Goal: Information Seeking & Learning: Check status

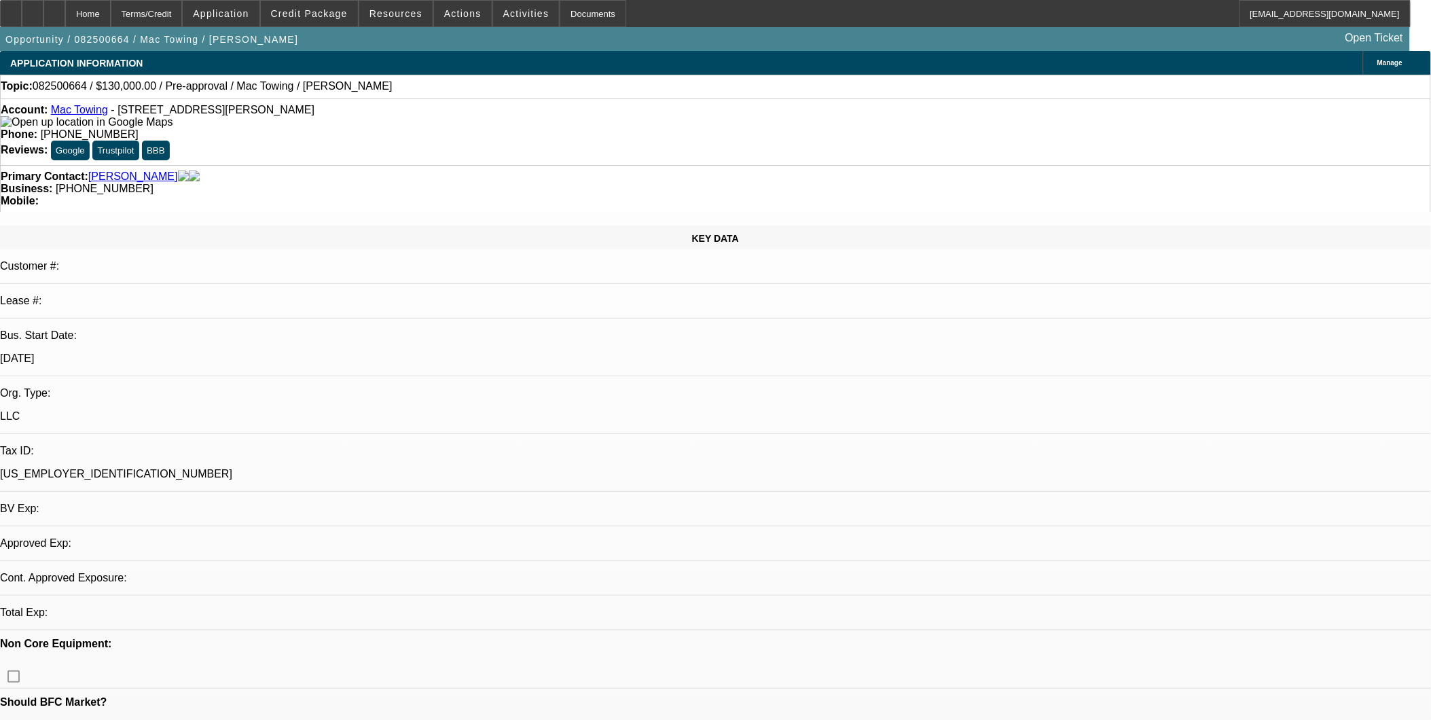
select select "0"
select select "2"
select select "0.1"
select select "1"
select select "2"
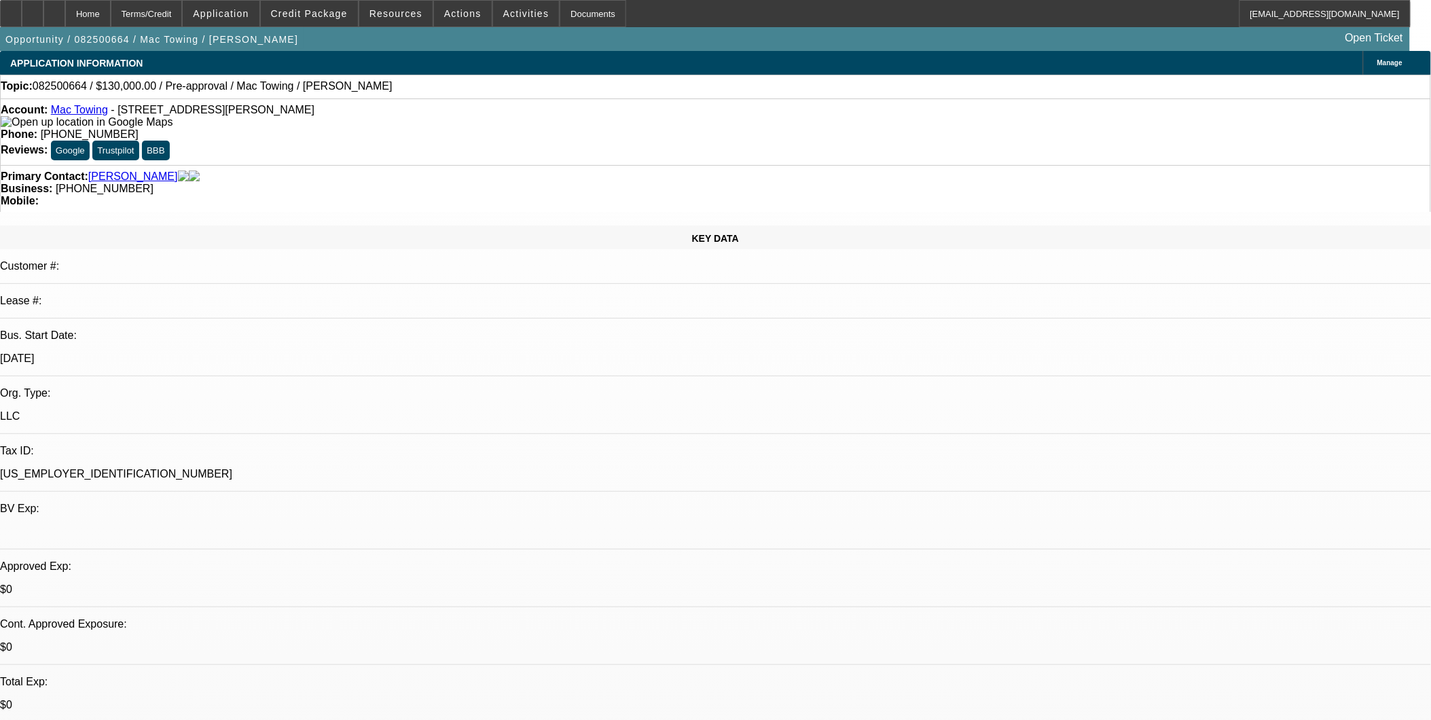
select select "4"
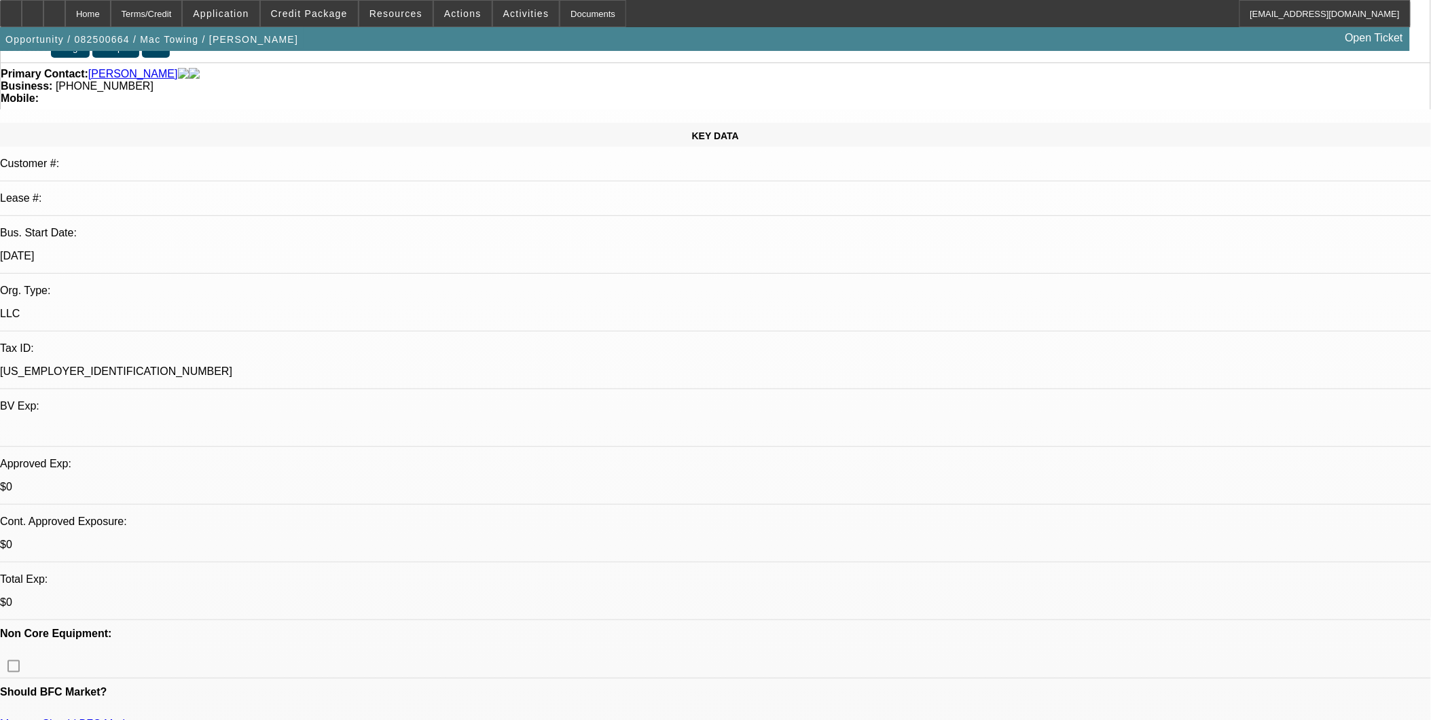
scroll to position [151, 0]
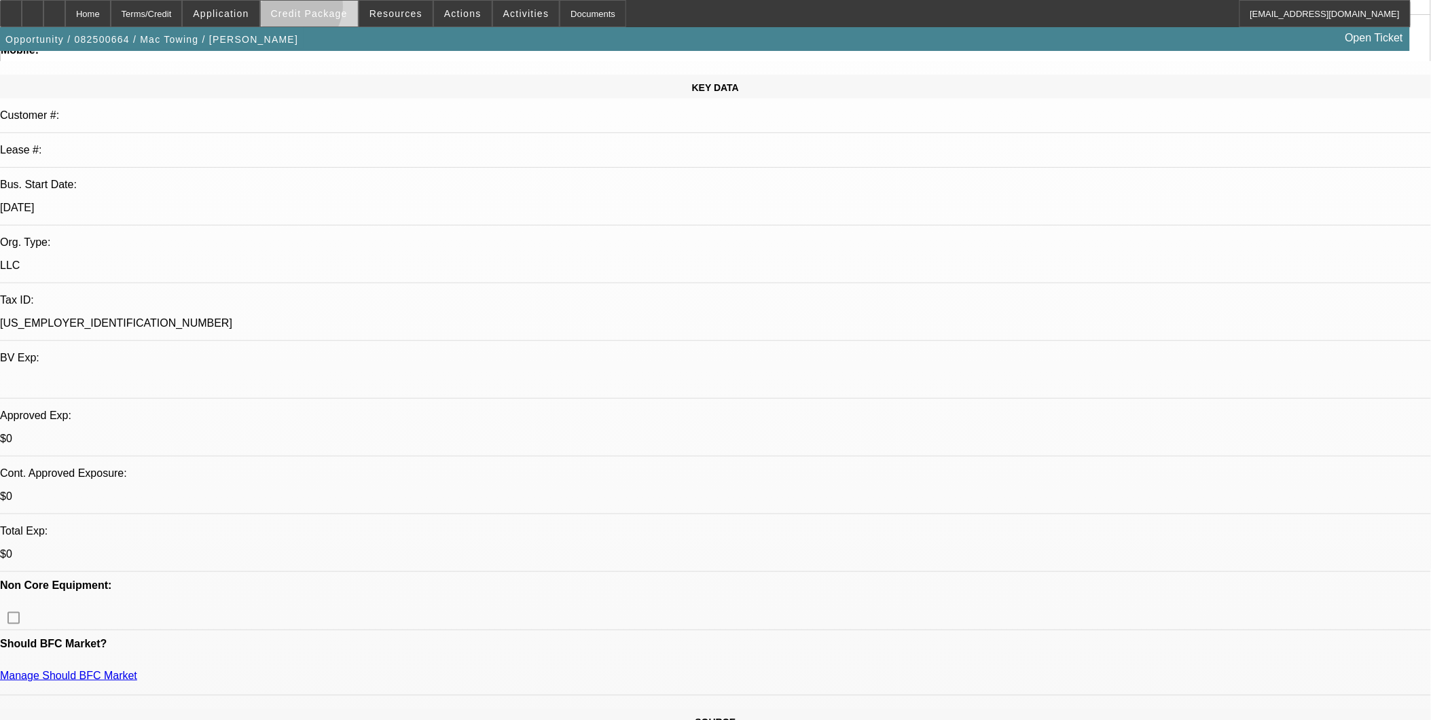
click at [317, 10] on span "Credit Package" at bounding box center [309, 13] width 77 height 11
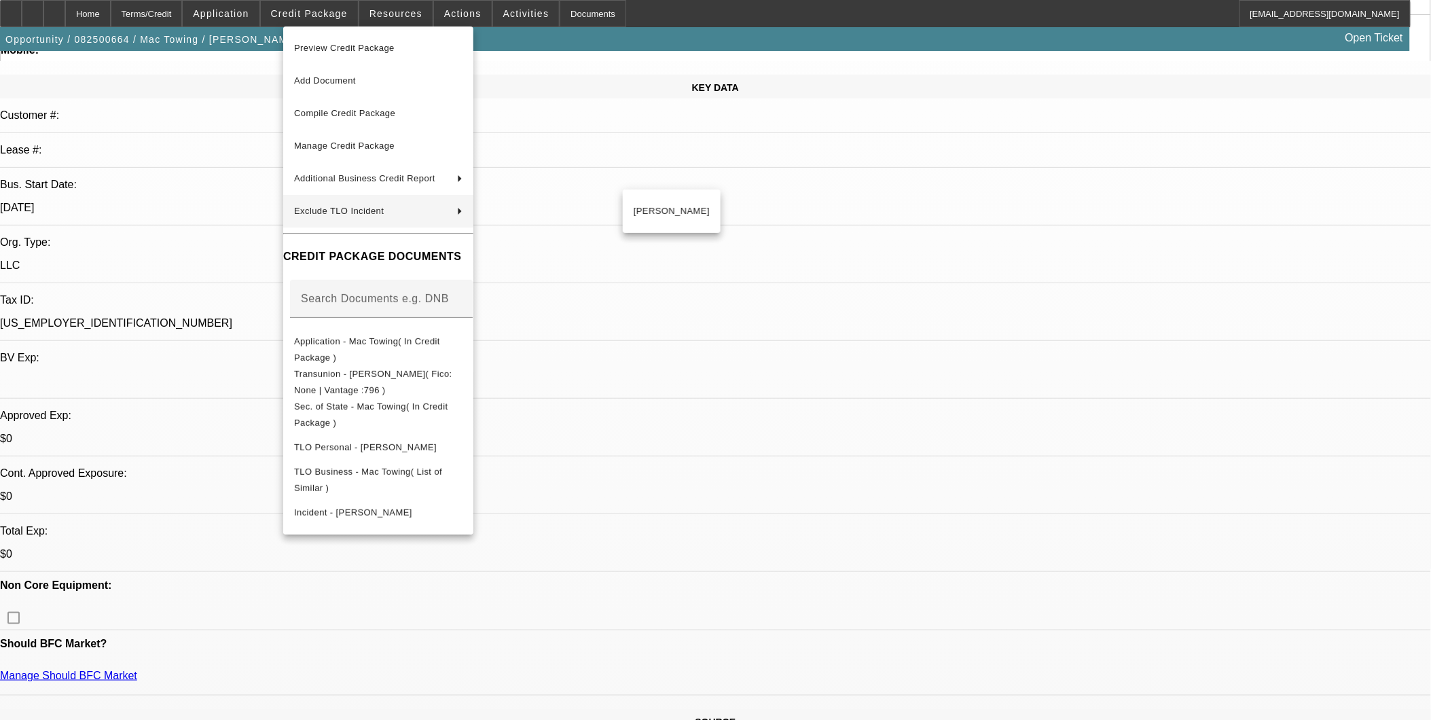
click at [814, 257] on div at bounding box center [715, 360] width 1431 height 720
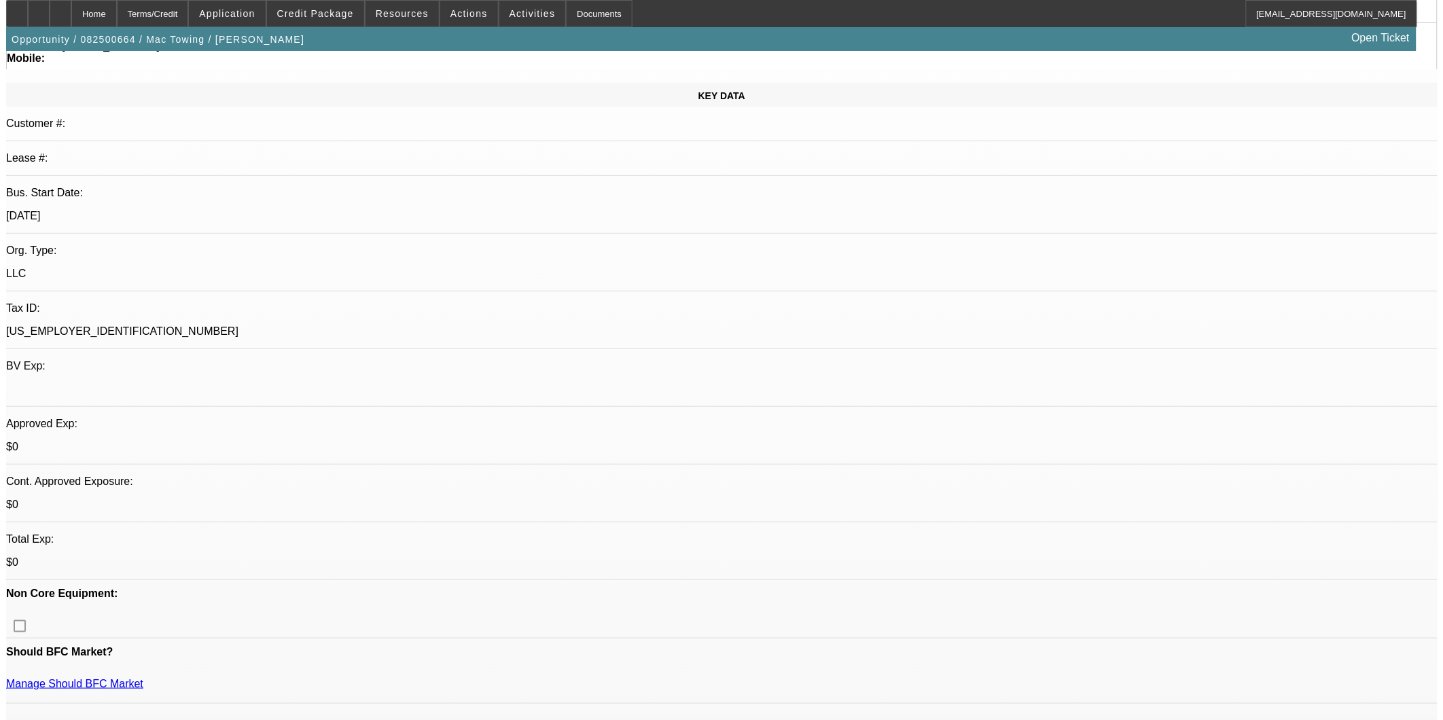
scroll to position [0, 0]
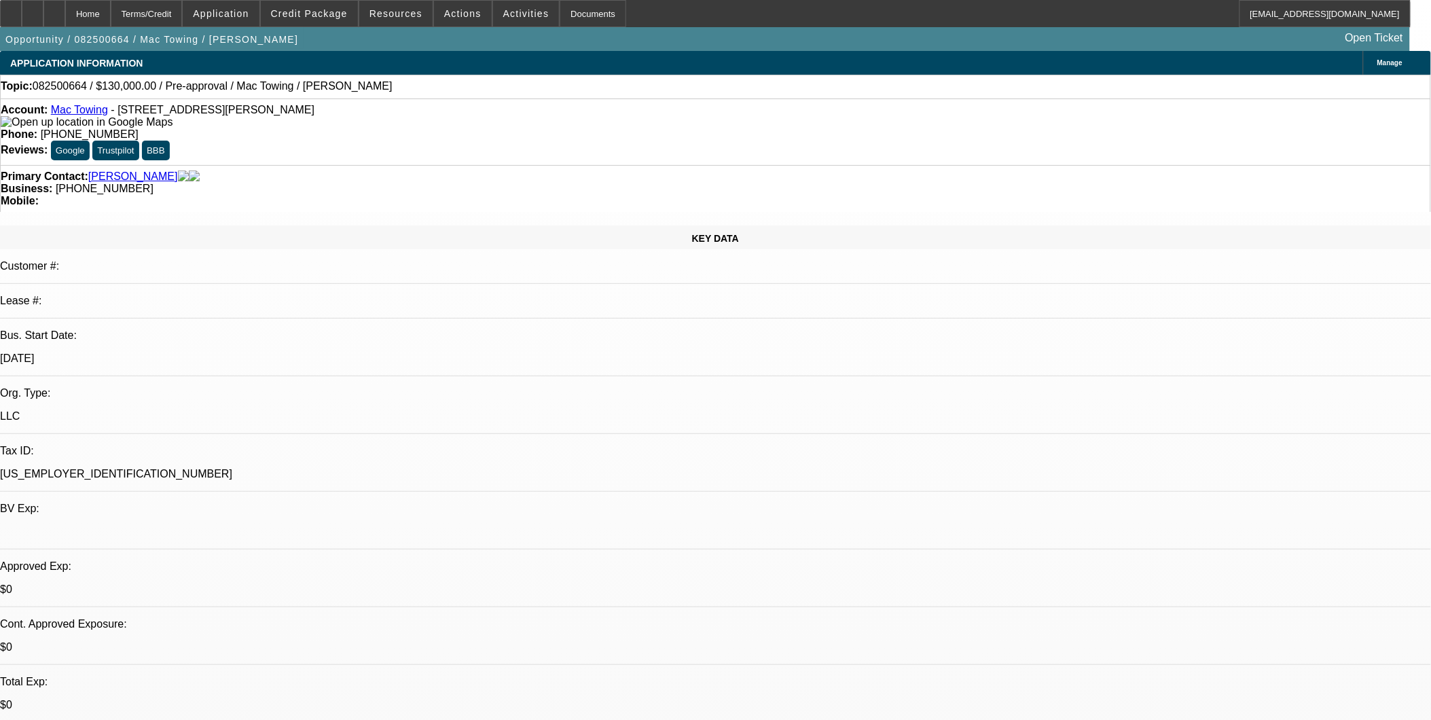
select select "0"
select select "2"
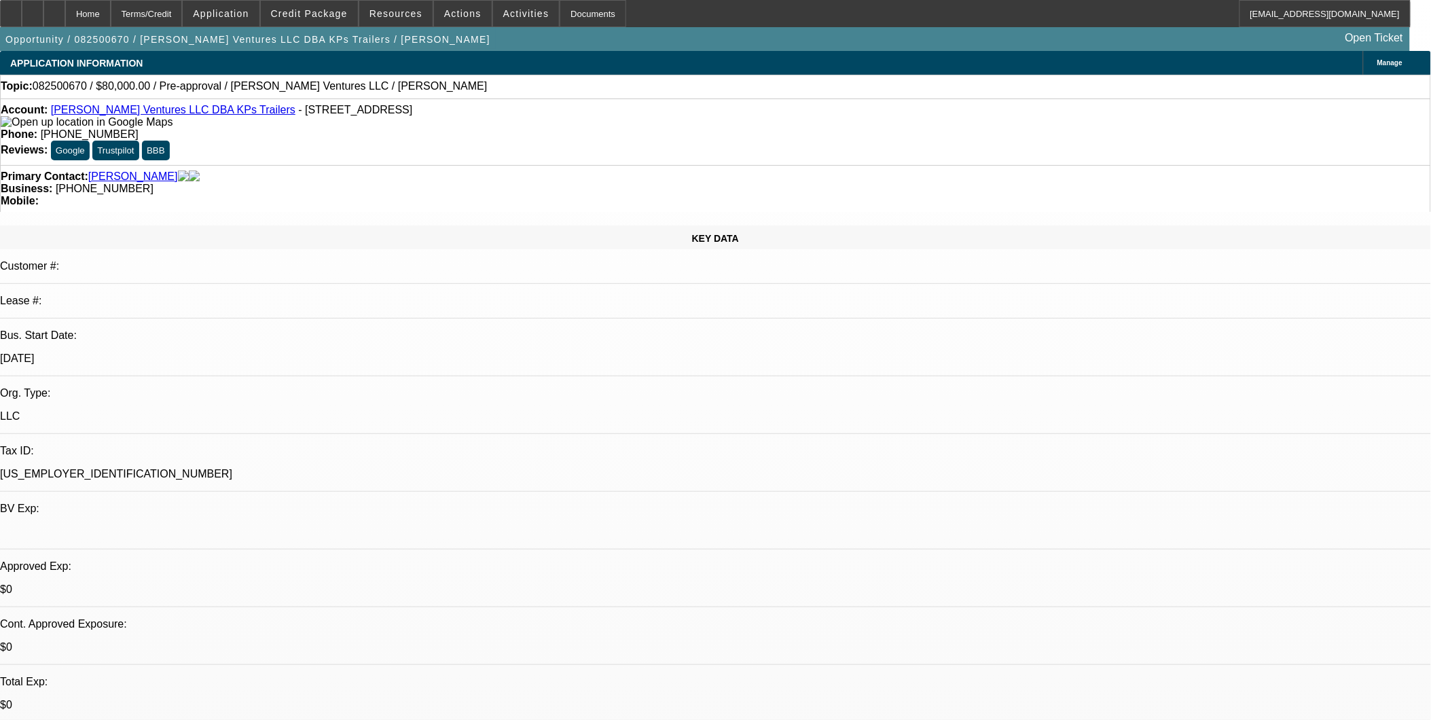
select select "0.1"
select select "1"
select select "2"
select select "4"
drag, startPoint x: 1217, startPoint y: 156, endPoint x: 1187, endPoint y: 161, distance: 29.6
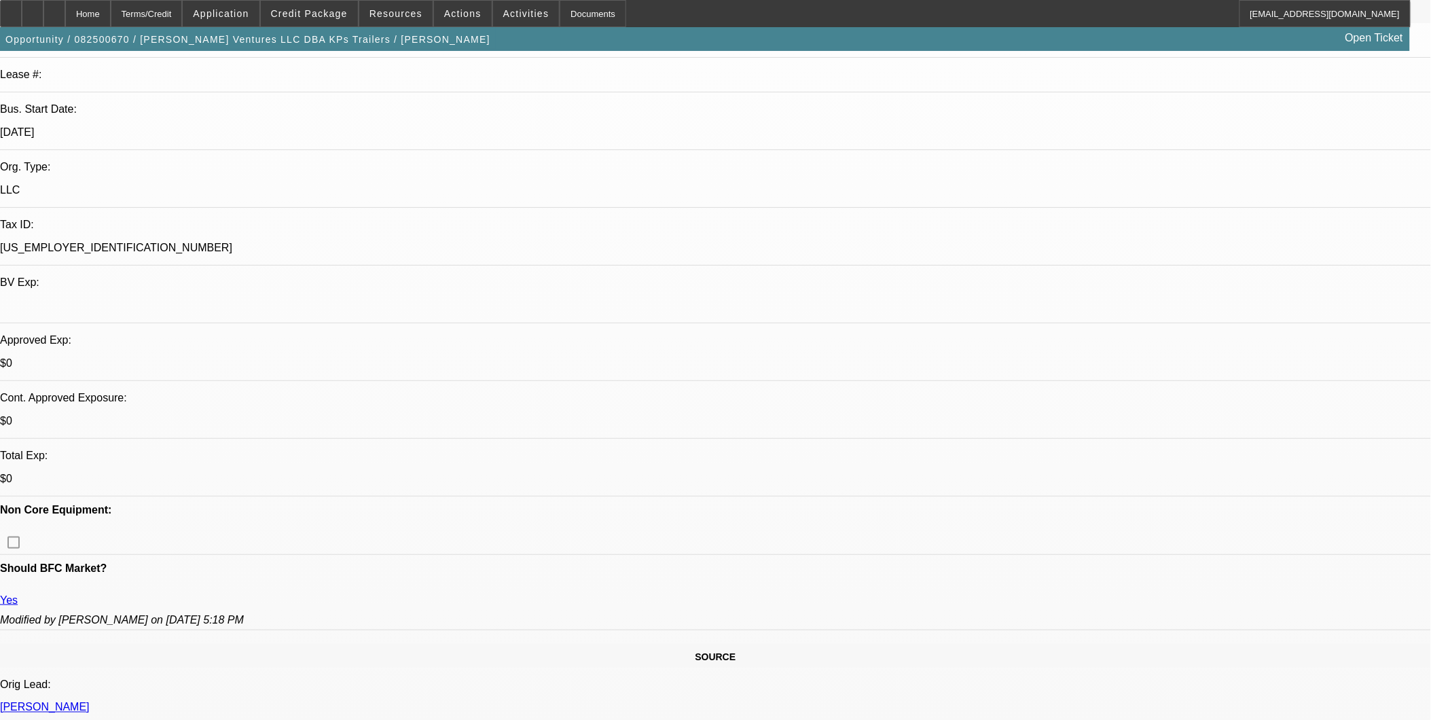
scroll to position [302, 0]
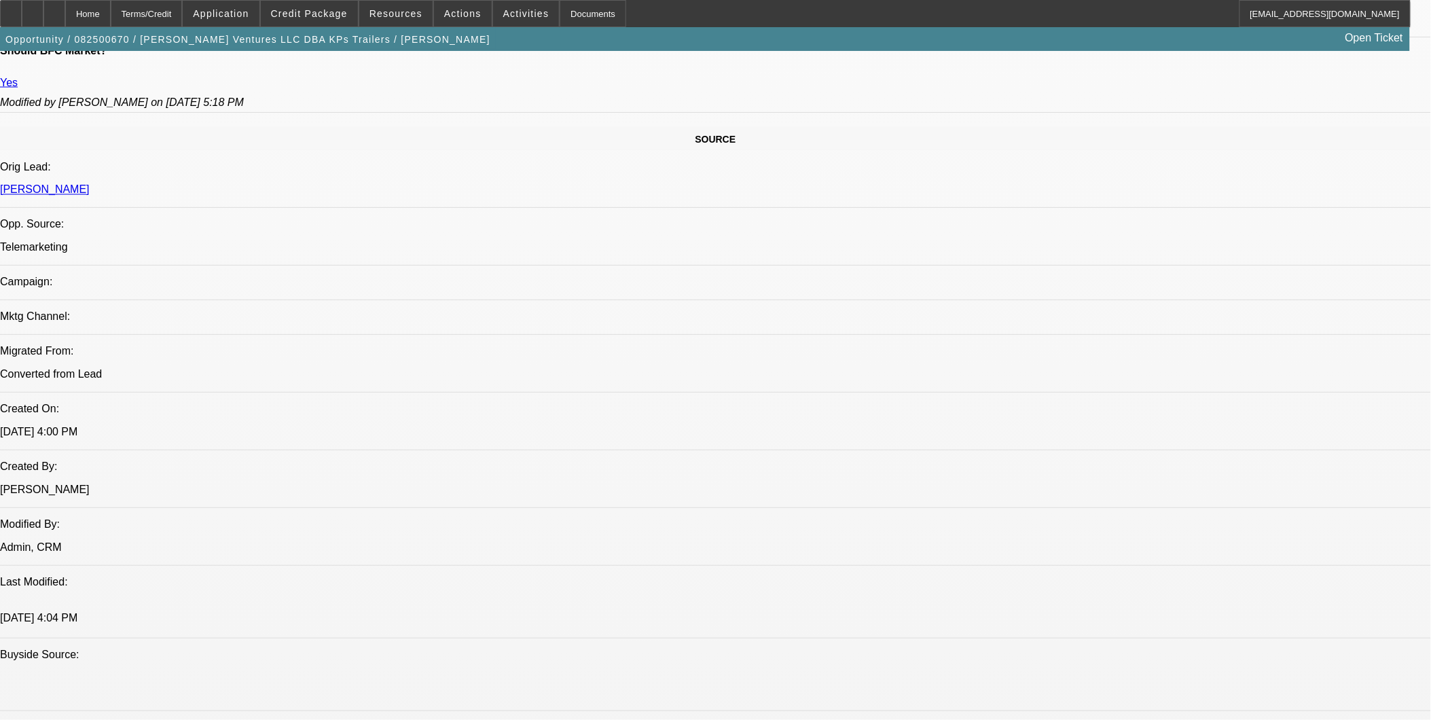
scroll to position [755, 0]
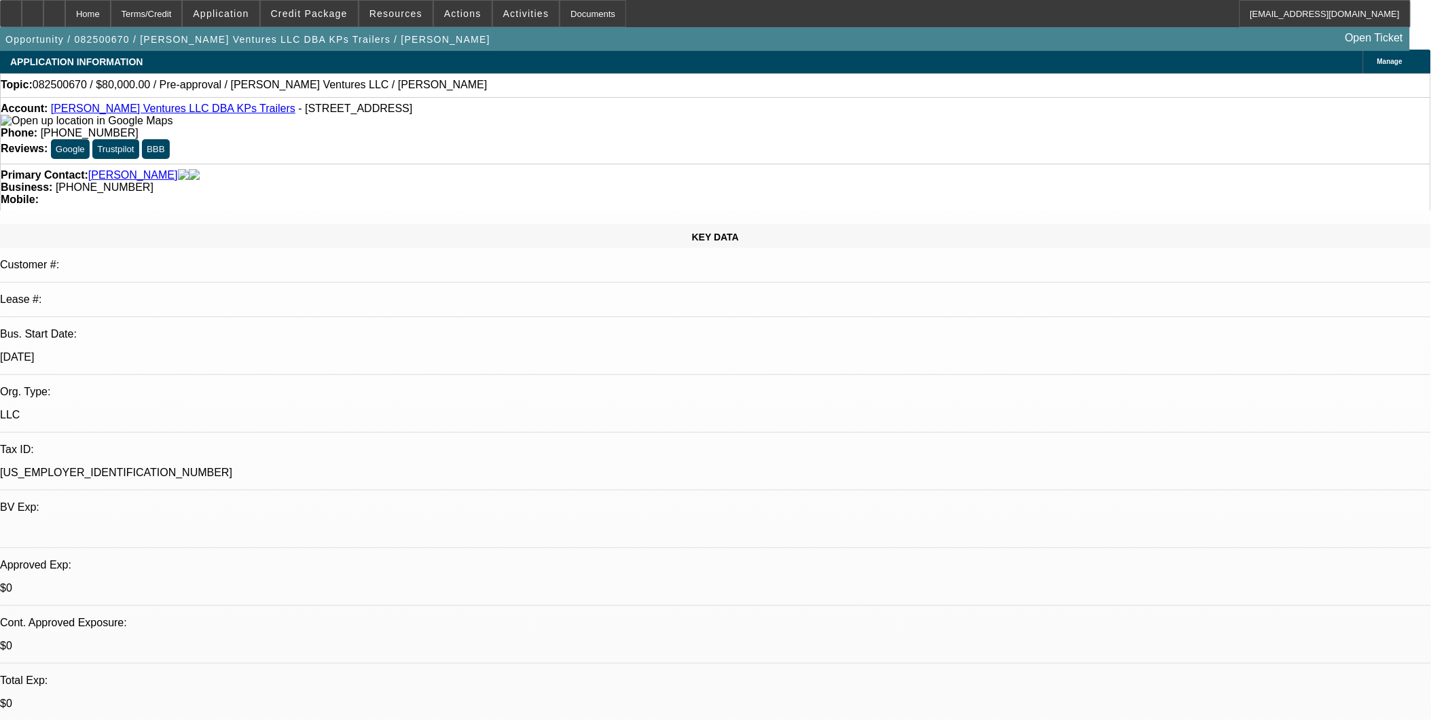
scroll to position [0, 0]
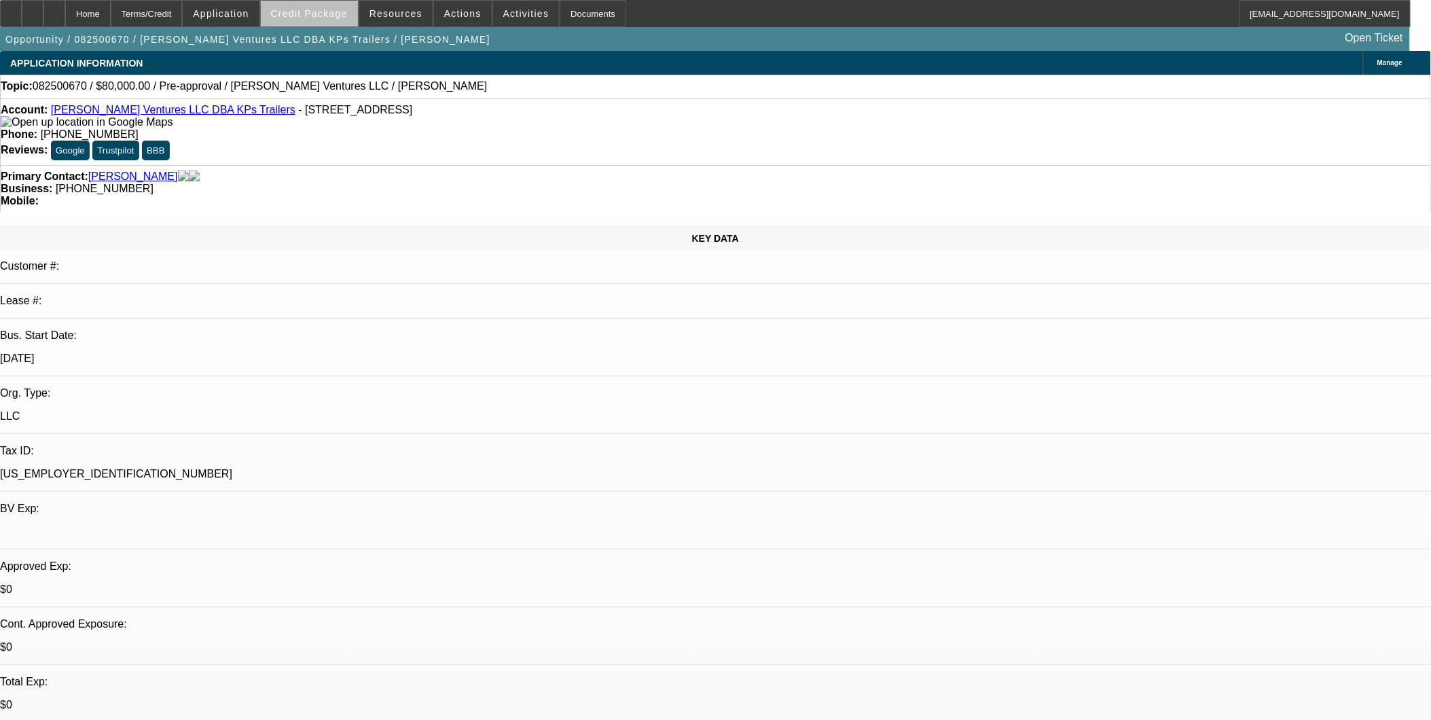
click at [336, 20] on span at bounding box center [309, 13] width 97 height 33
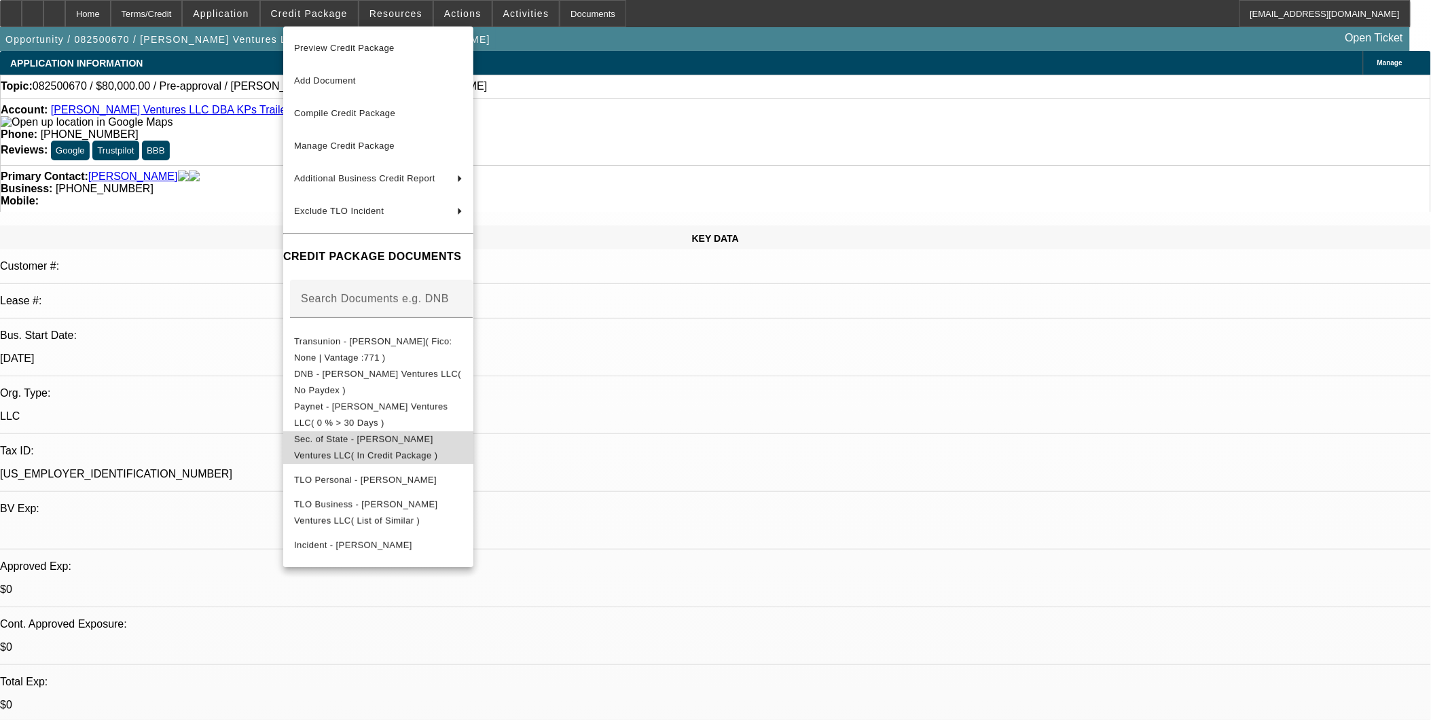
click at [397, 437] on span "Sec. of State - Scherer Ventures LLC( In Credit Package )" at bounding box center [365, 446] width 143 height 26
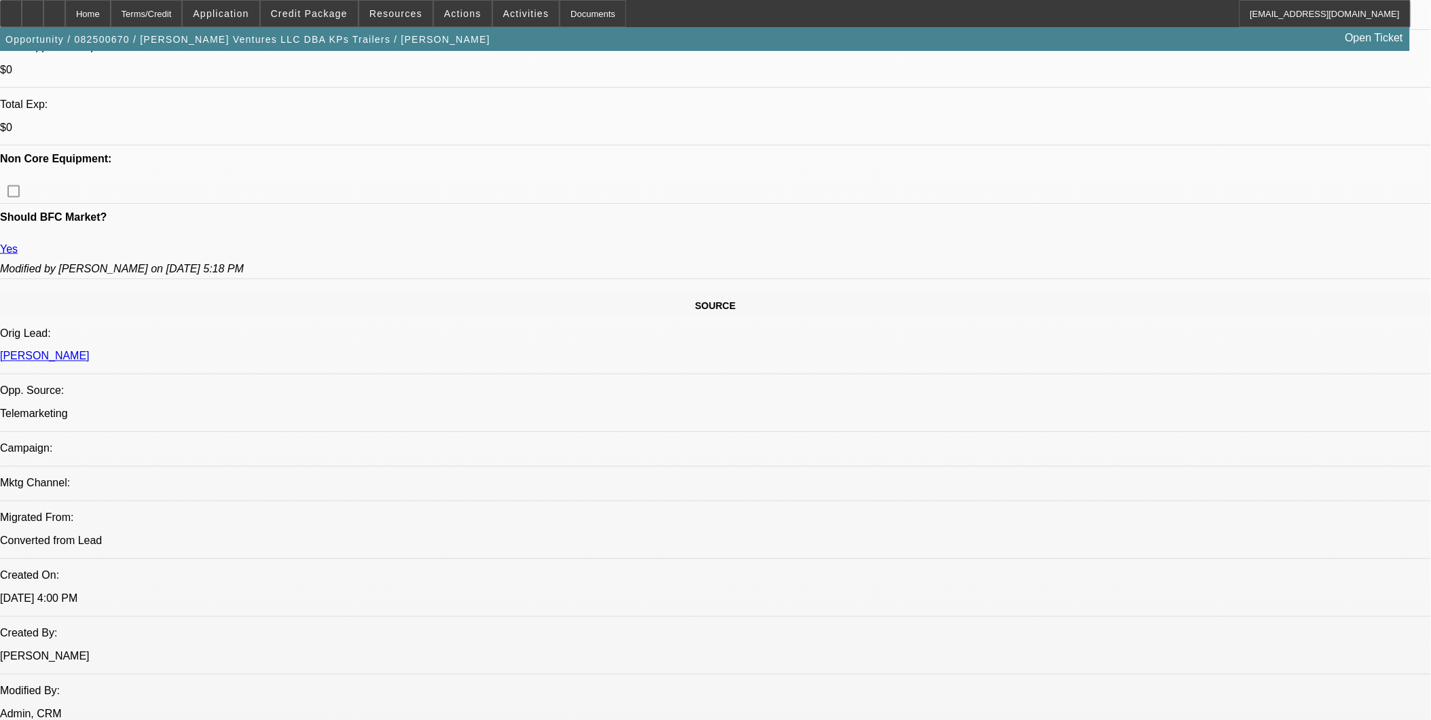
scroll to position [603, 0]
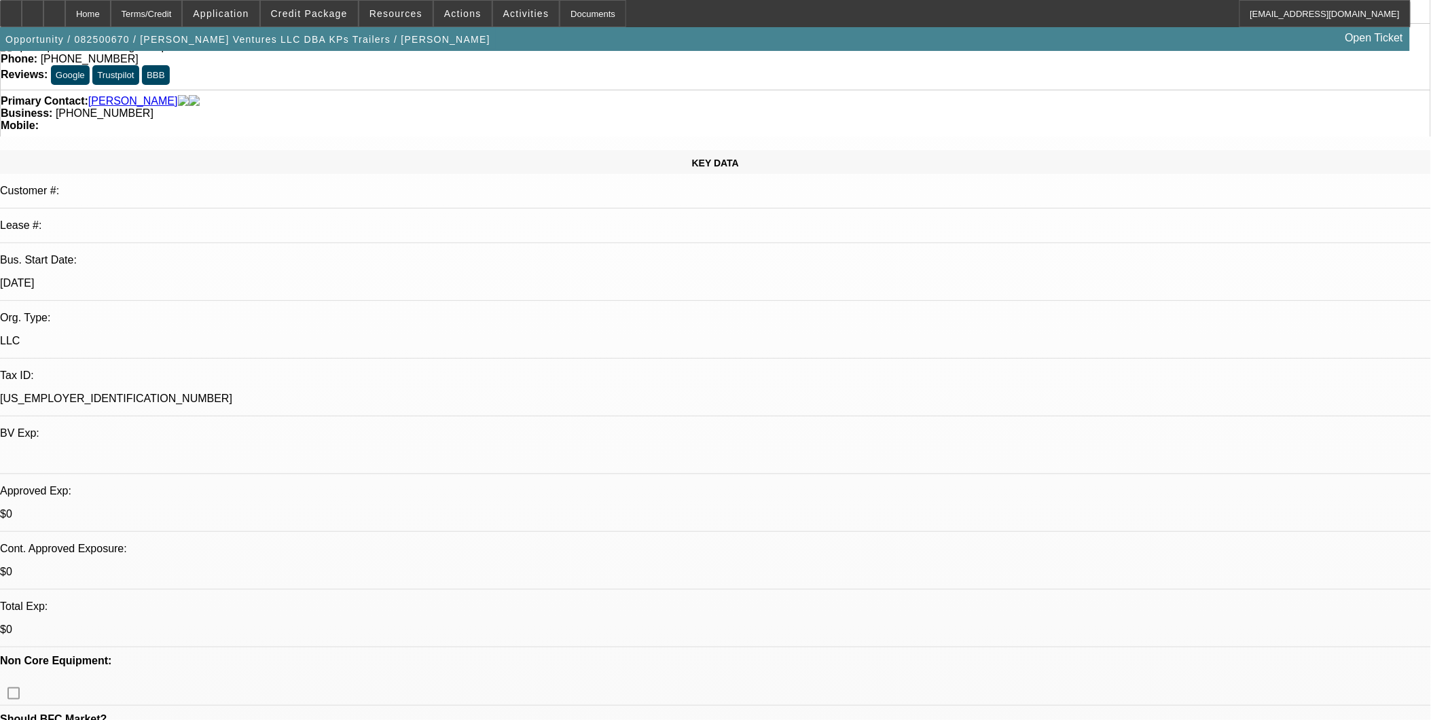
scroll to position [0, 0]
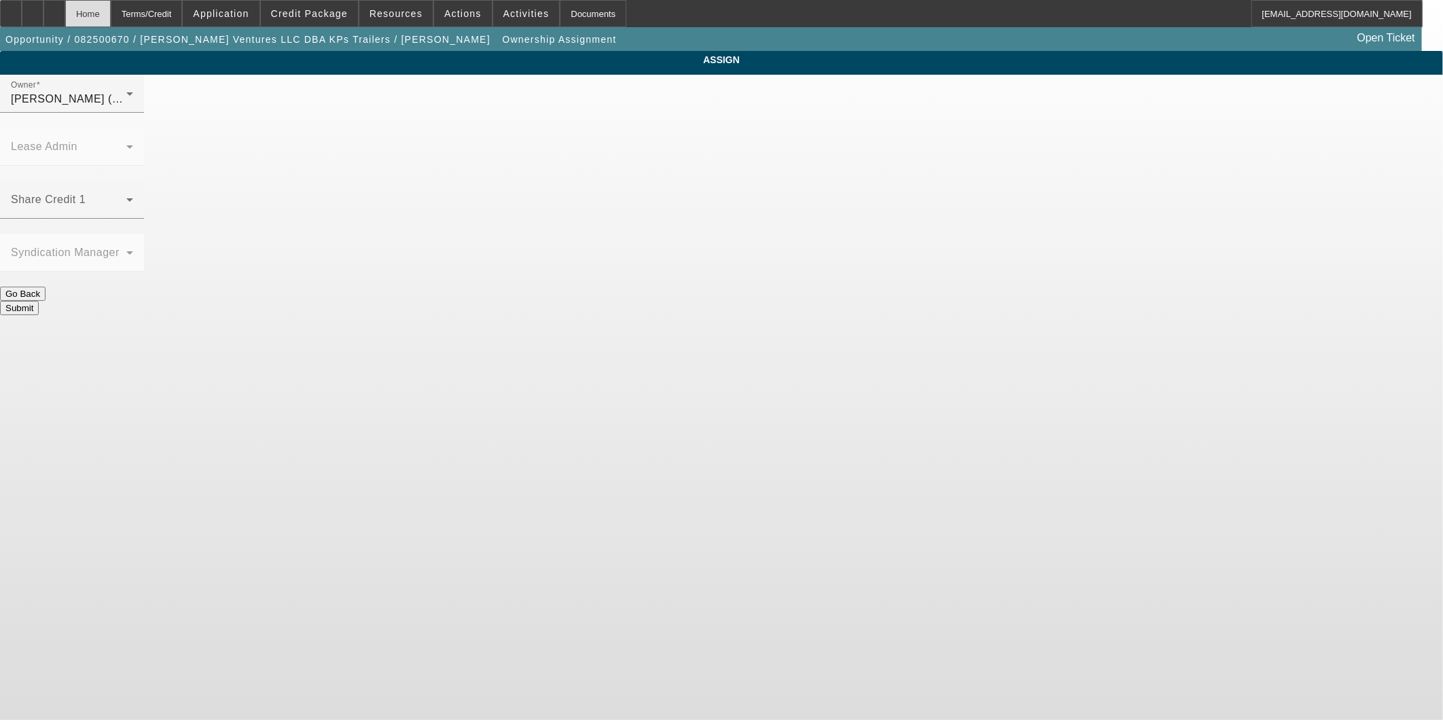
click at [111, 16] on div "Home" at bounding box center [88, 13] width 46 height 27
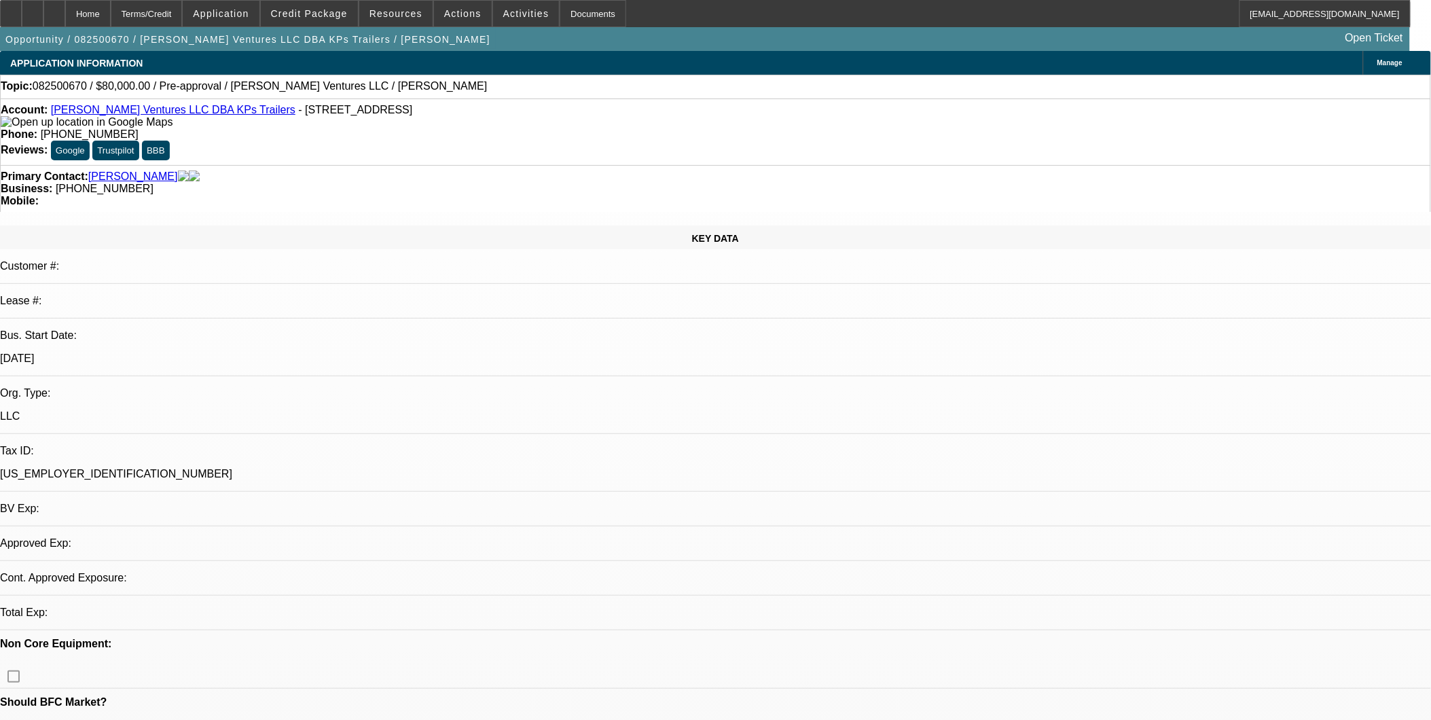
select select "0"
select select "2"
select select "0.1"
select select "4"
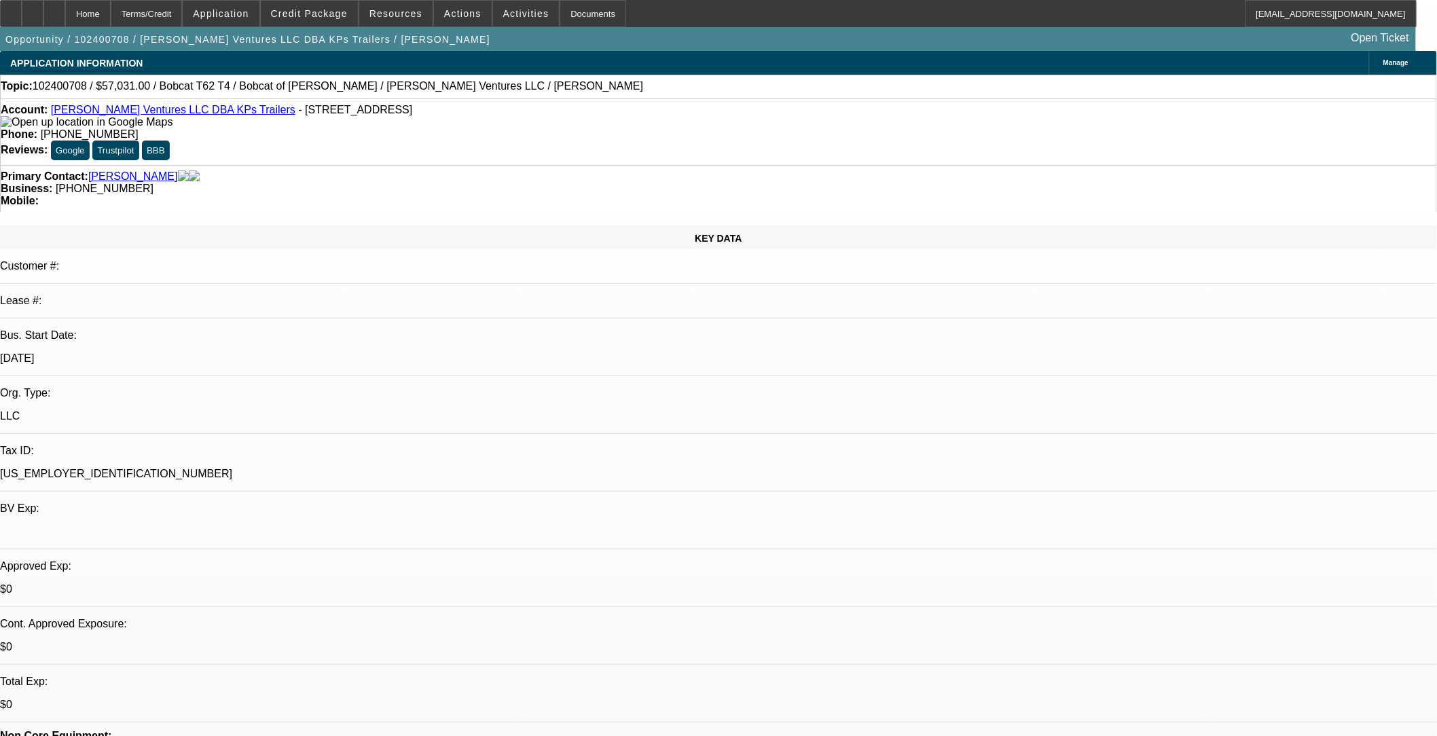
select select "0"
select select "2"
select select "0"
select select "2"
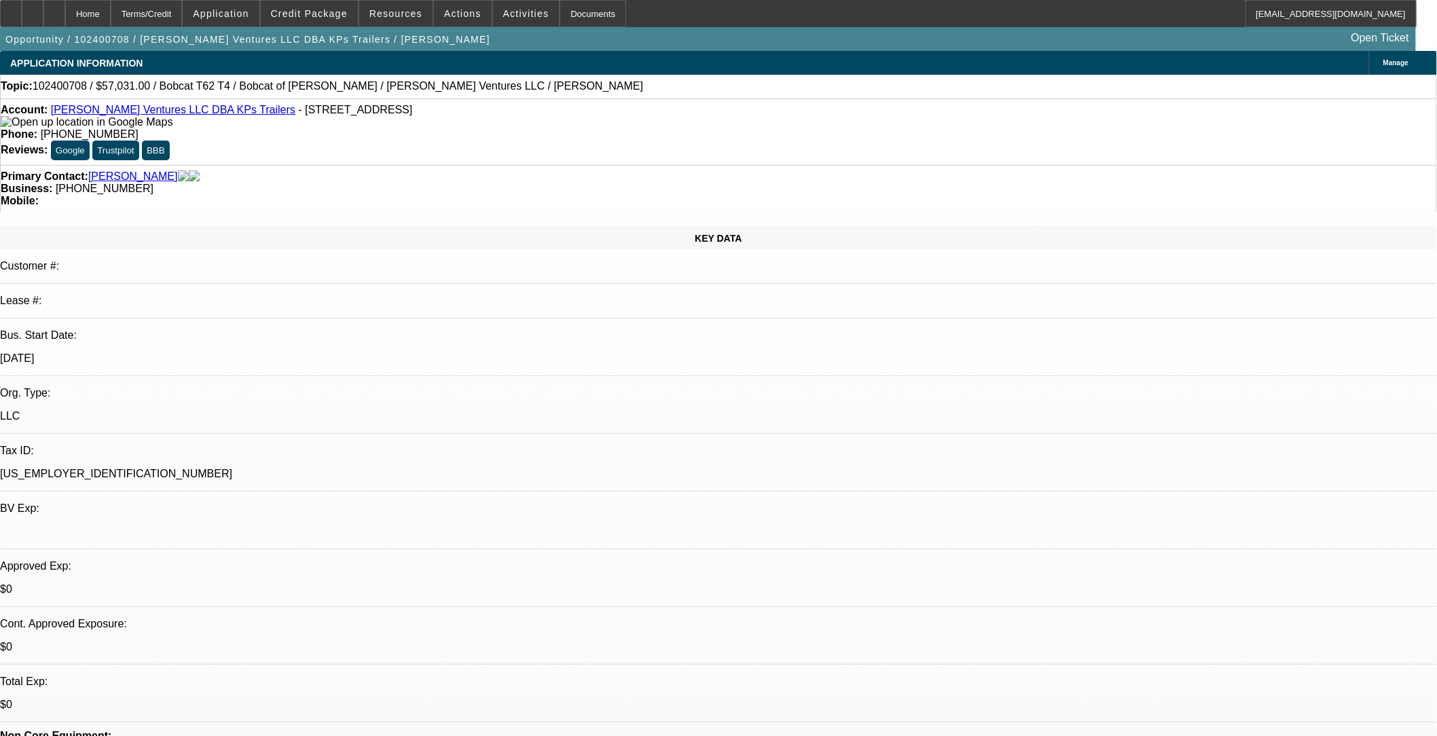
select select "0"
select select "2"
select select "0"
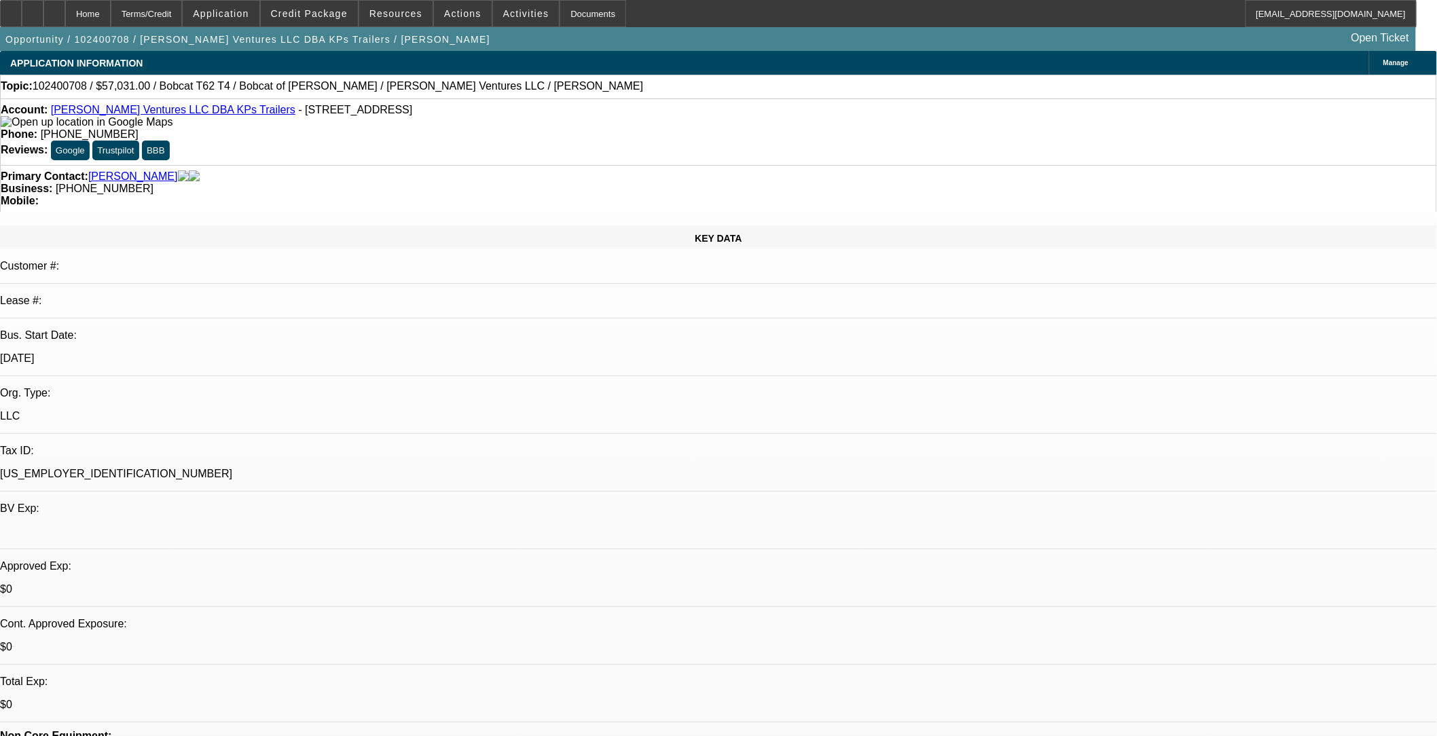
select select "2"
select select "0"
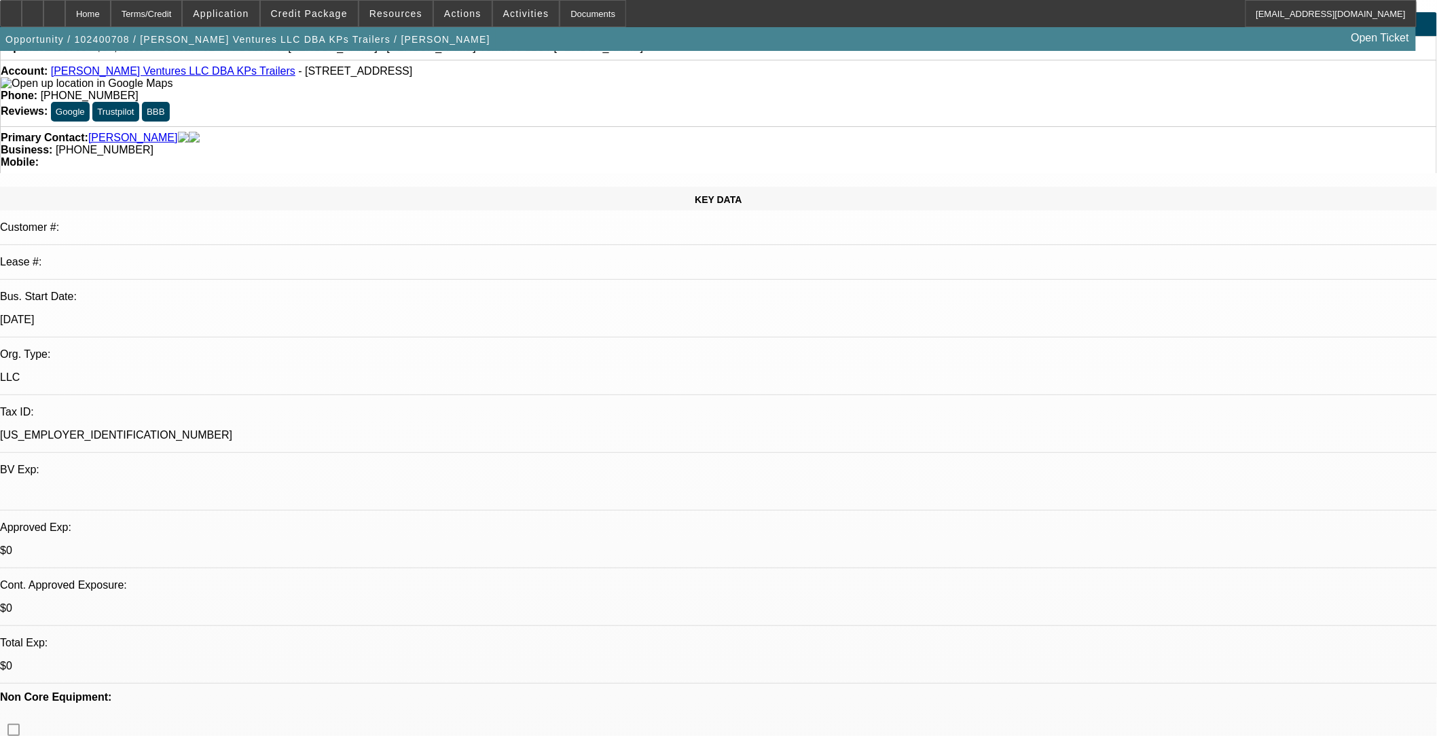
select select "1"
select select "2"
select select "6"
select select "1"
select select "2"
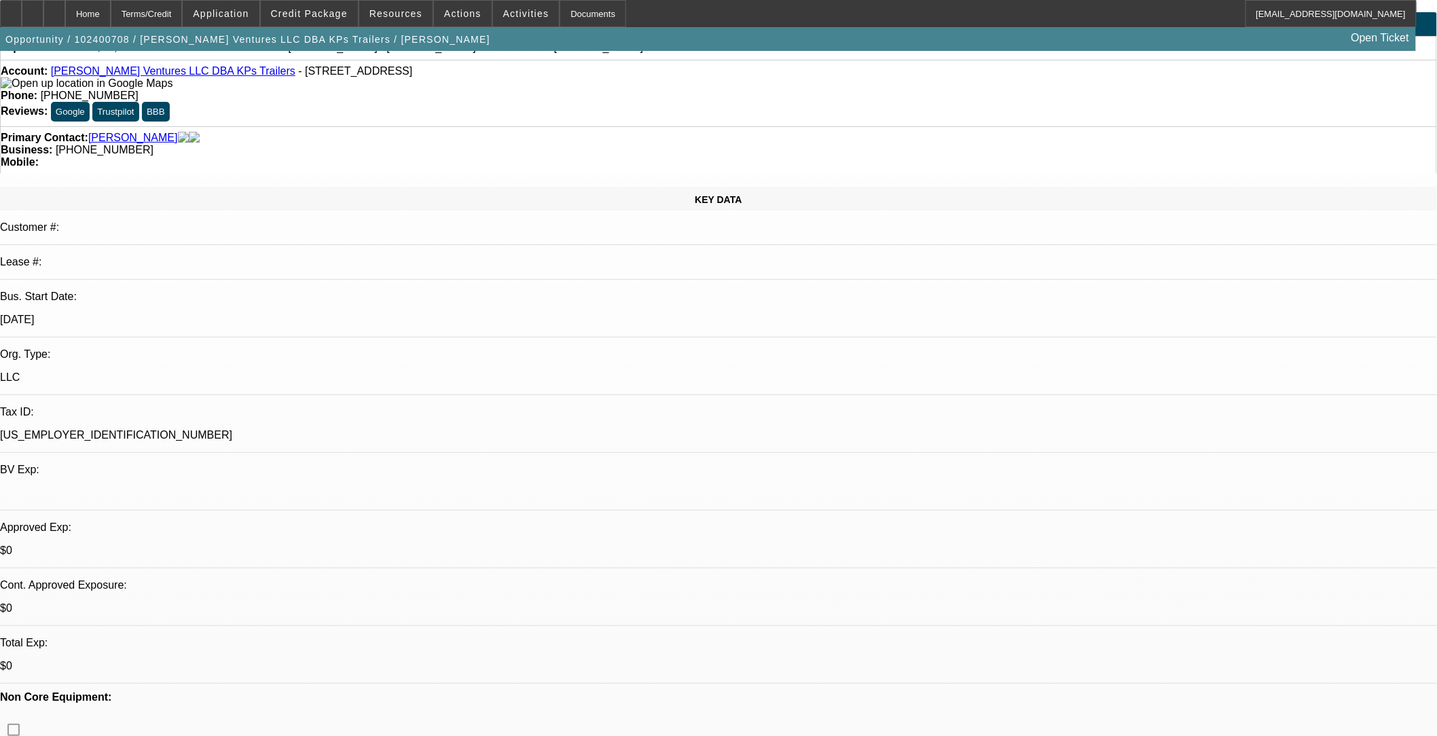
select select "6"
select select "1"
select select "2"
select select "6"
select select "1"
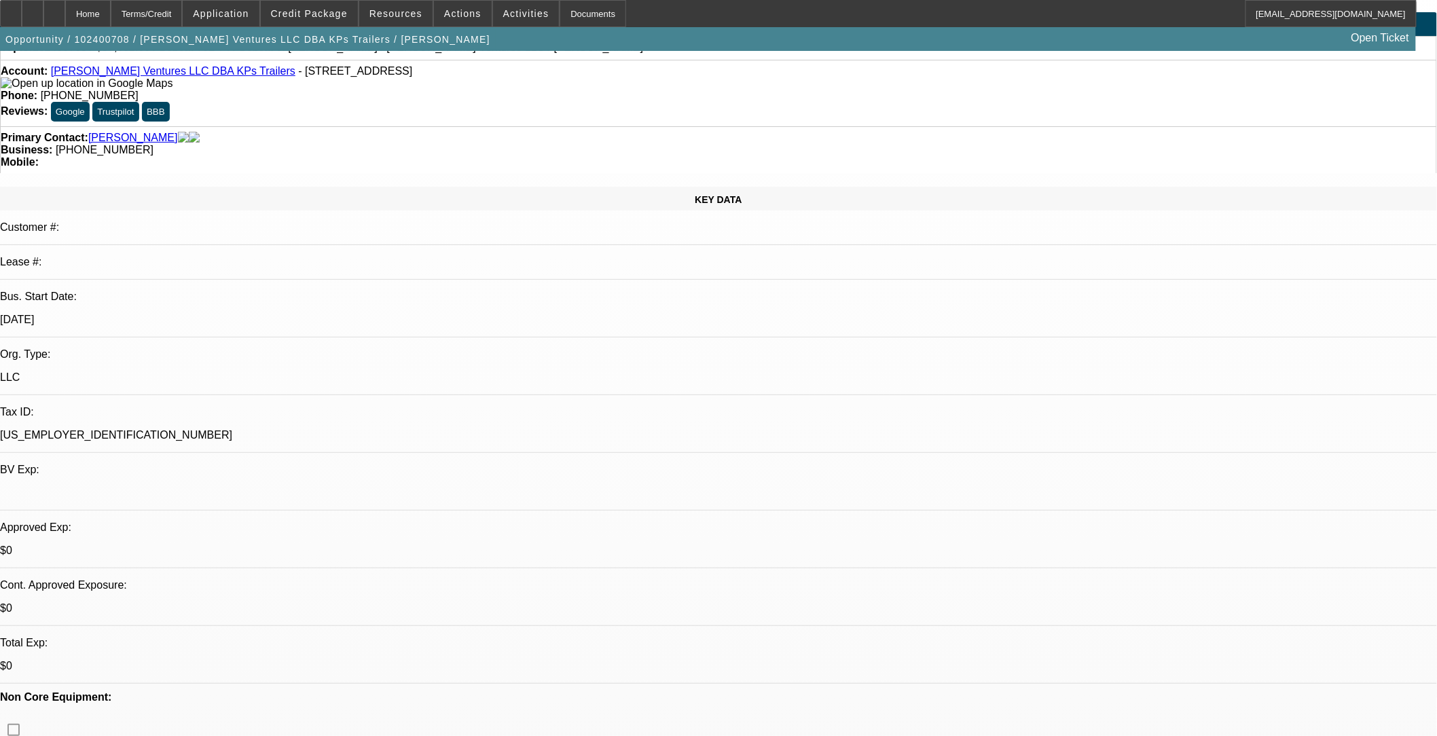
select select "2"
select select "6"
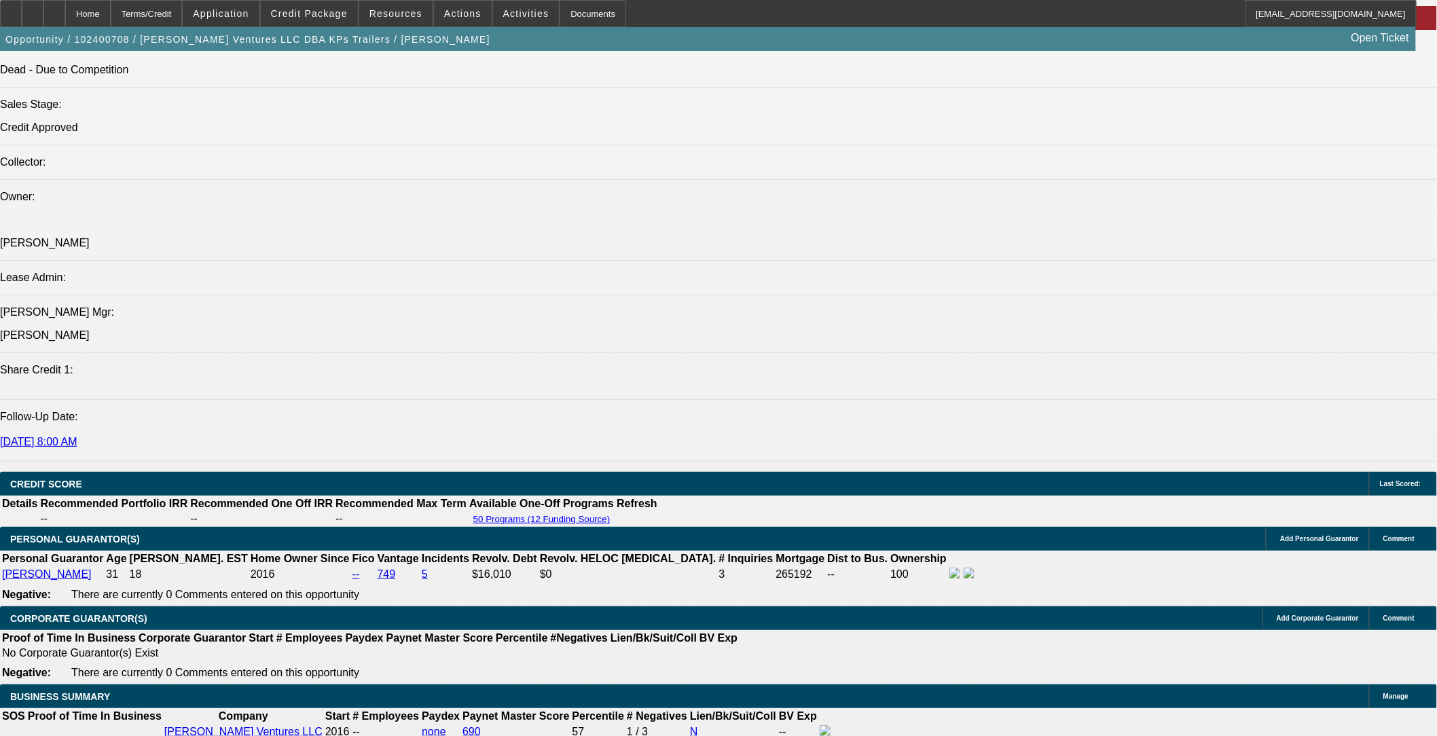
scroll to position [1585, 0]
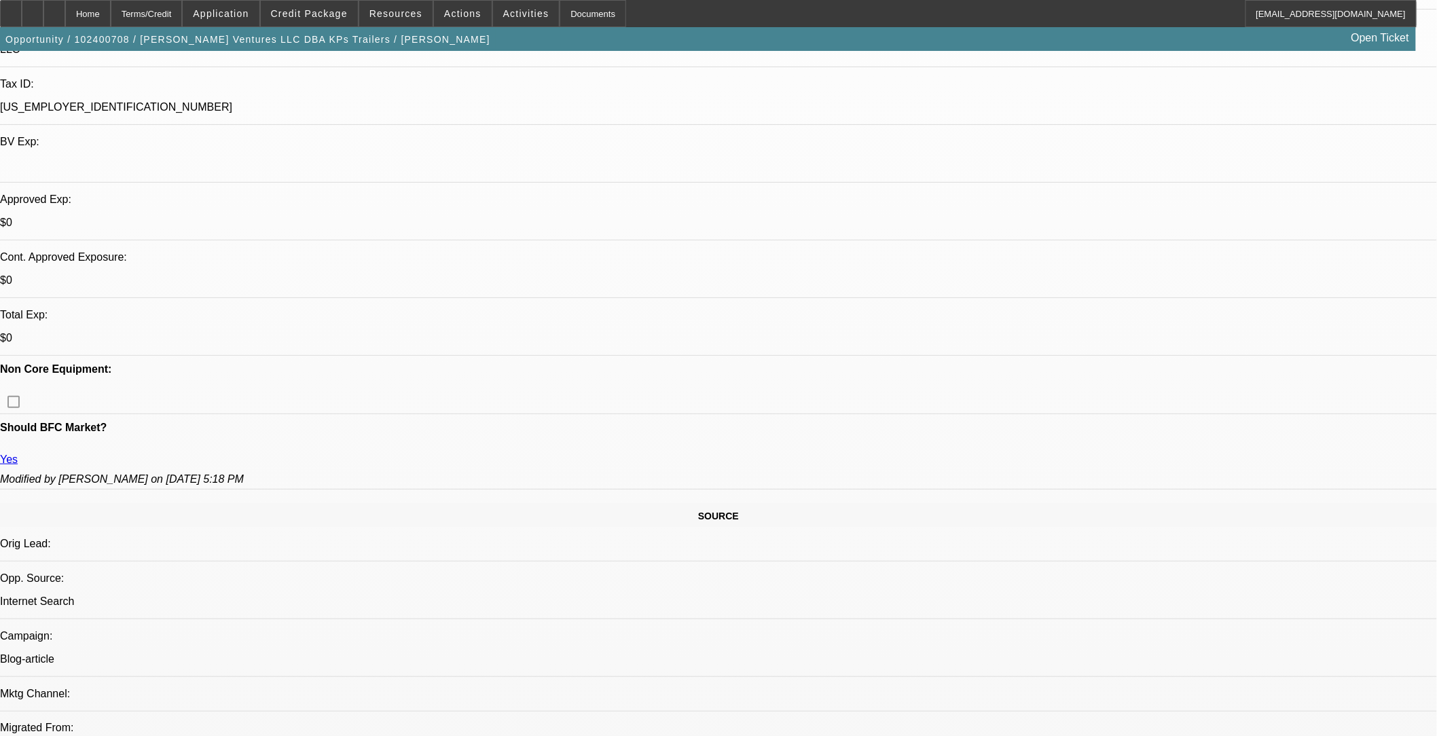
scroll to position [302, 0]
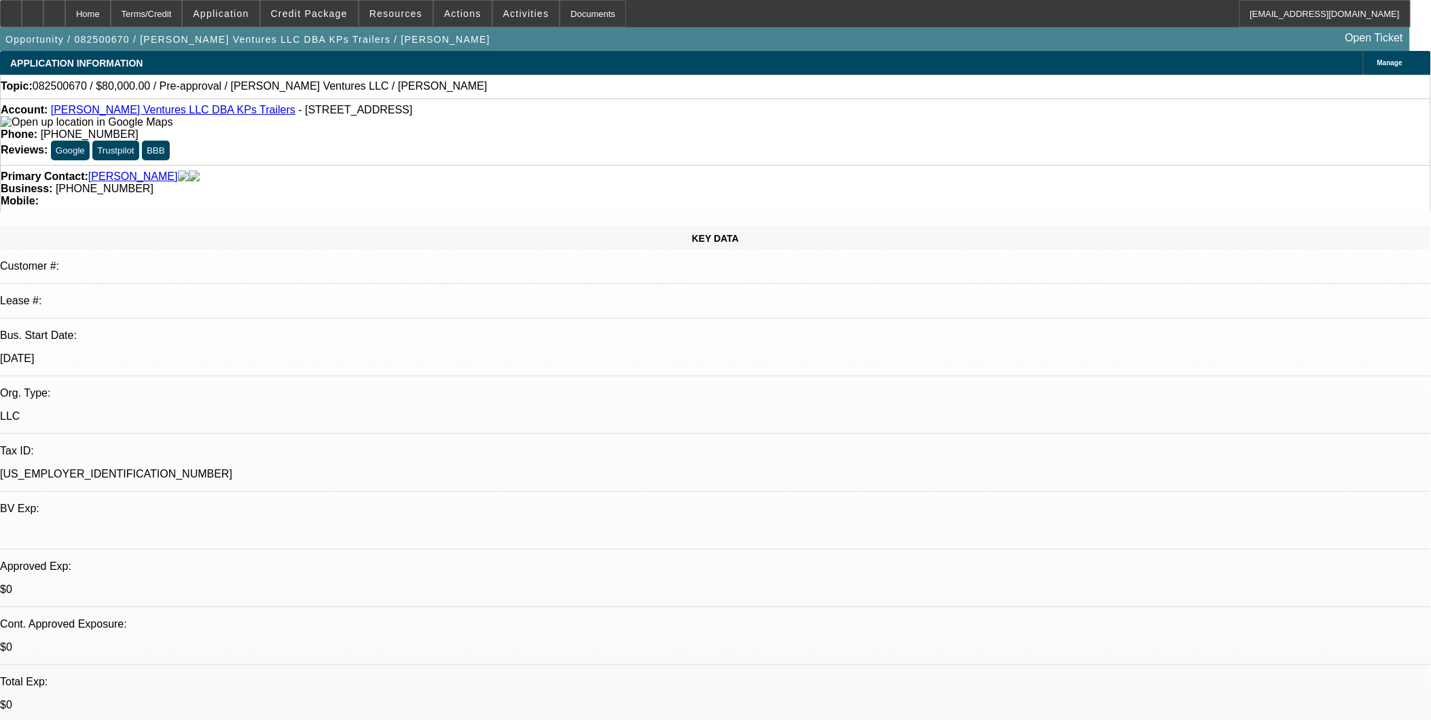
select select "0"
select select "2"
select select "0.1"
select select "1"
select select "2"
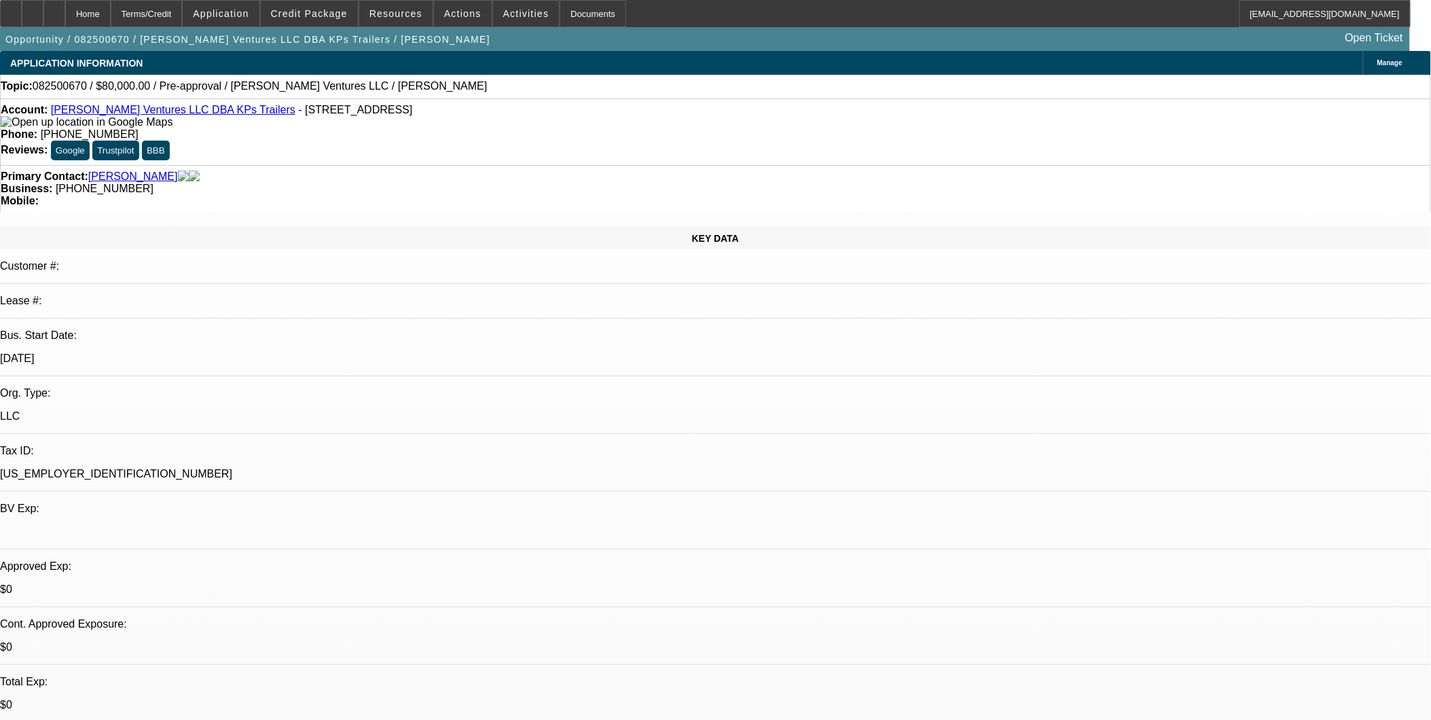
select select "4"
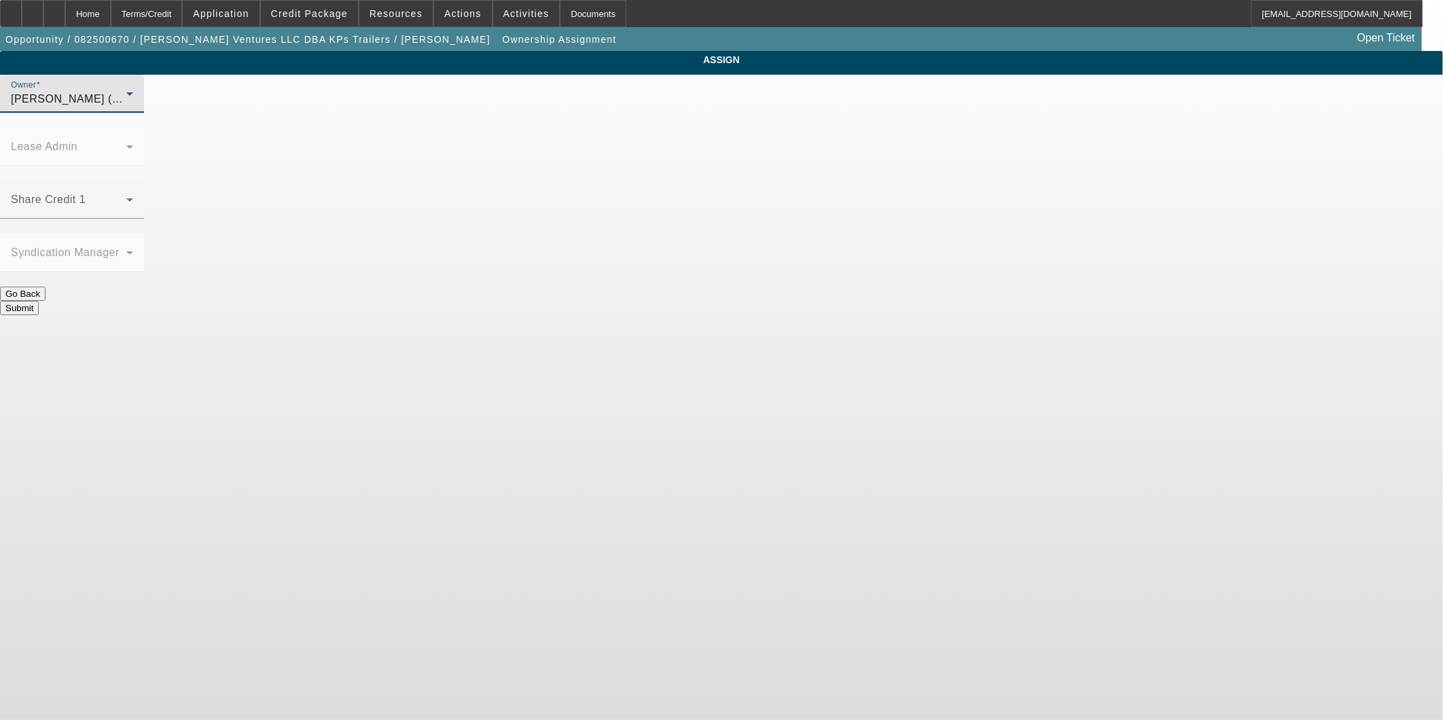
click at [141, 105] on span "Fredericks, Jack (Lvl 1)" at bounding box center [76, 99] width 130 height 12
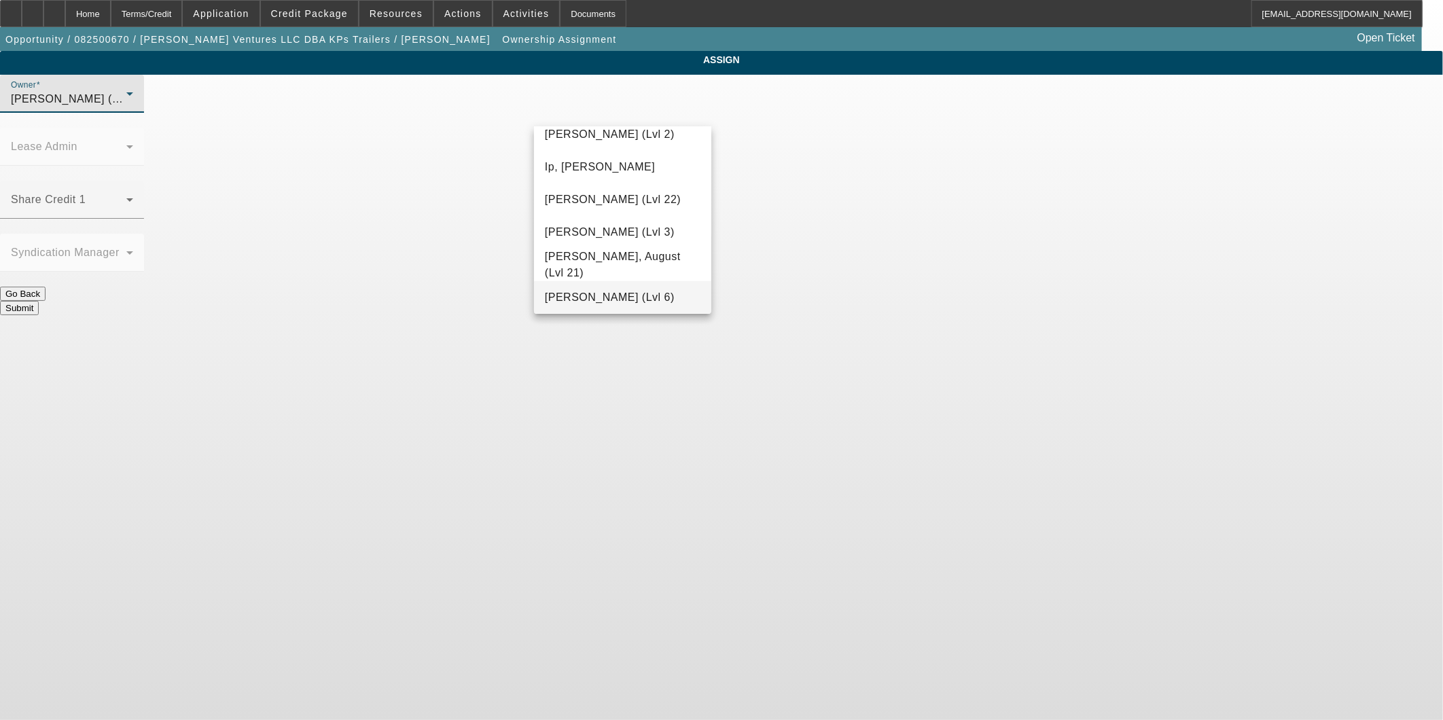
scroll to position [960, 0]
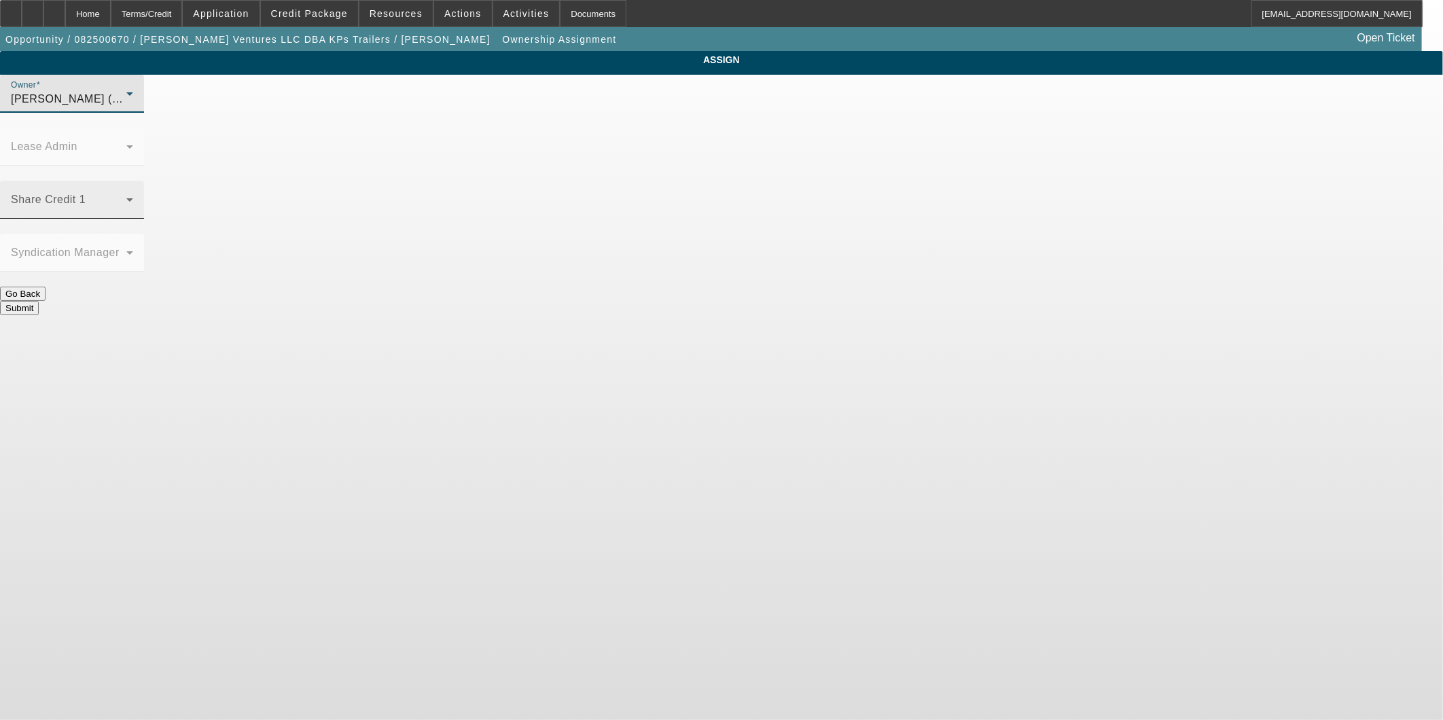
click at [133, 181] on div "Share Credit 1" at bounding box center [72, 200] width 122 height 38
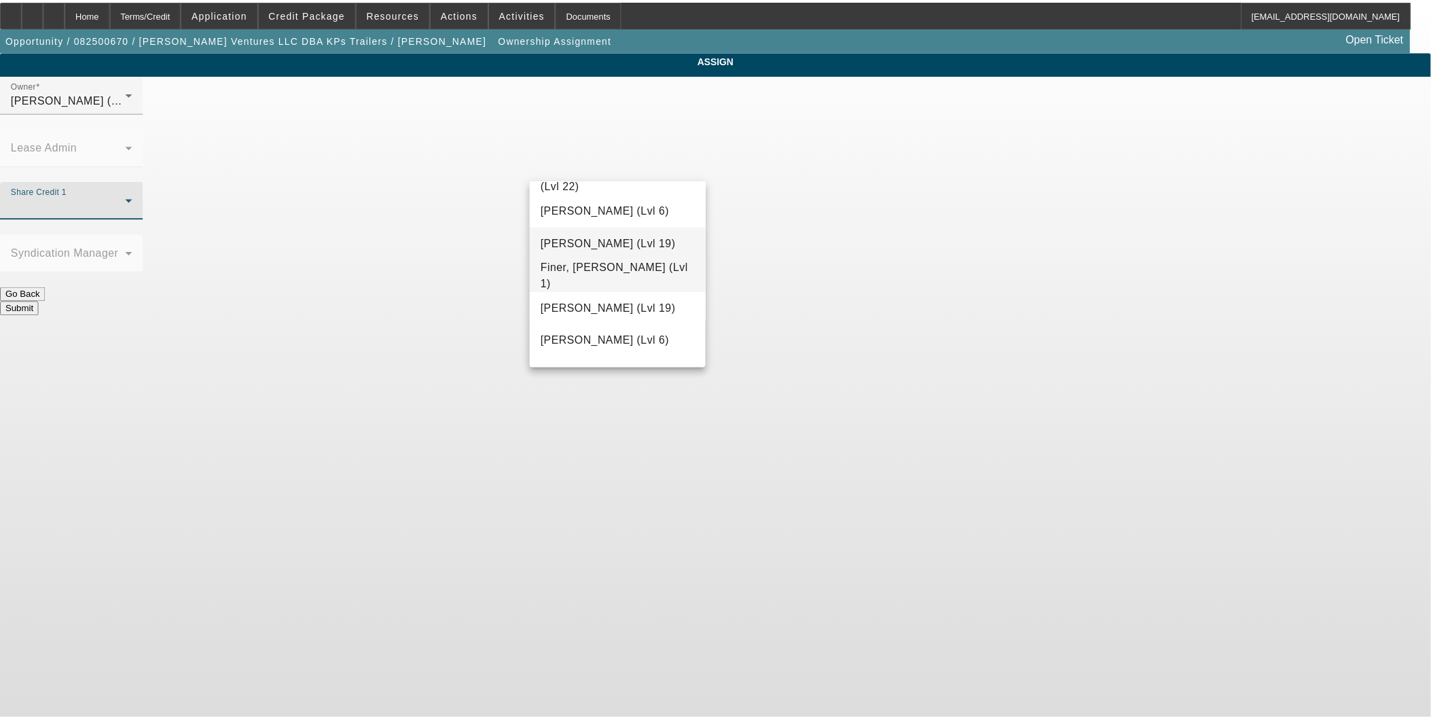
scroll to position [459, 0]
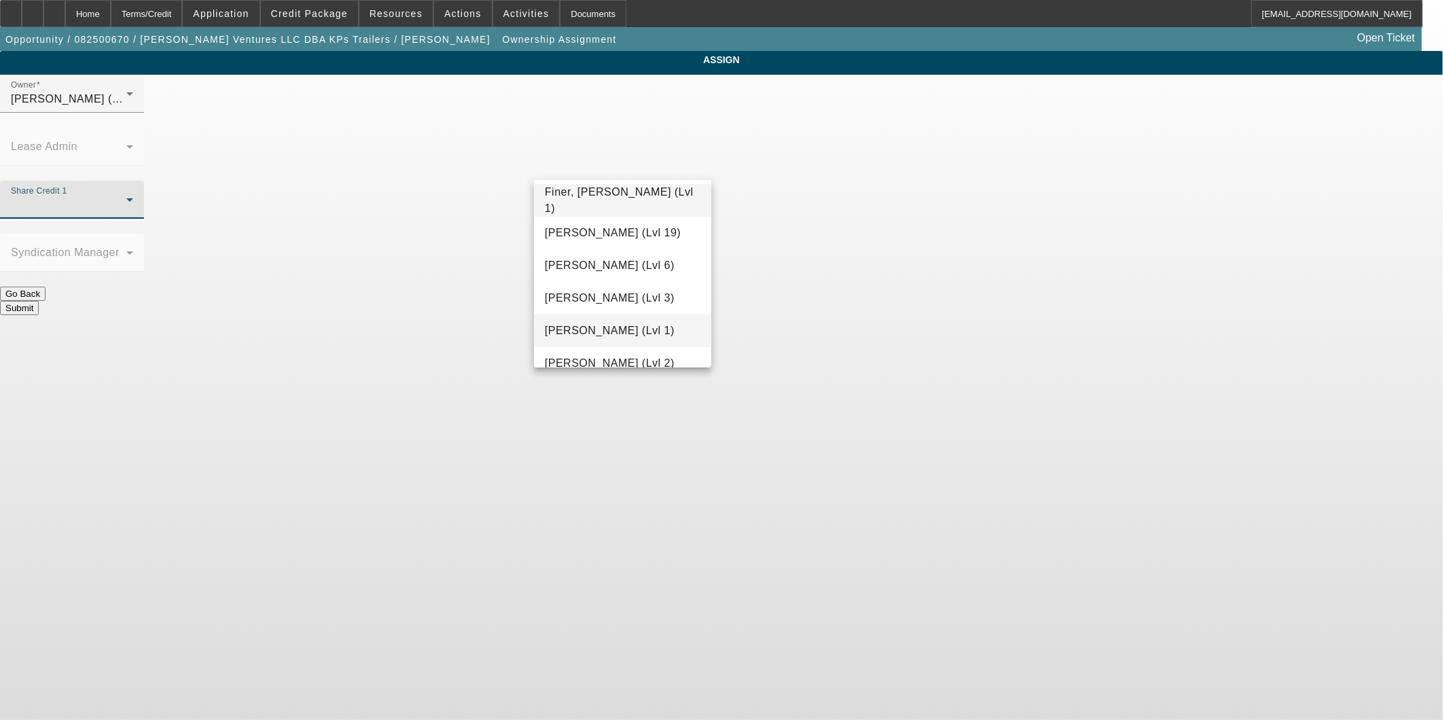
click at [612, 331] on span "Fredericks, Jack (Lvl 1)" at bounding box center [610, 331] width 130 height 16
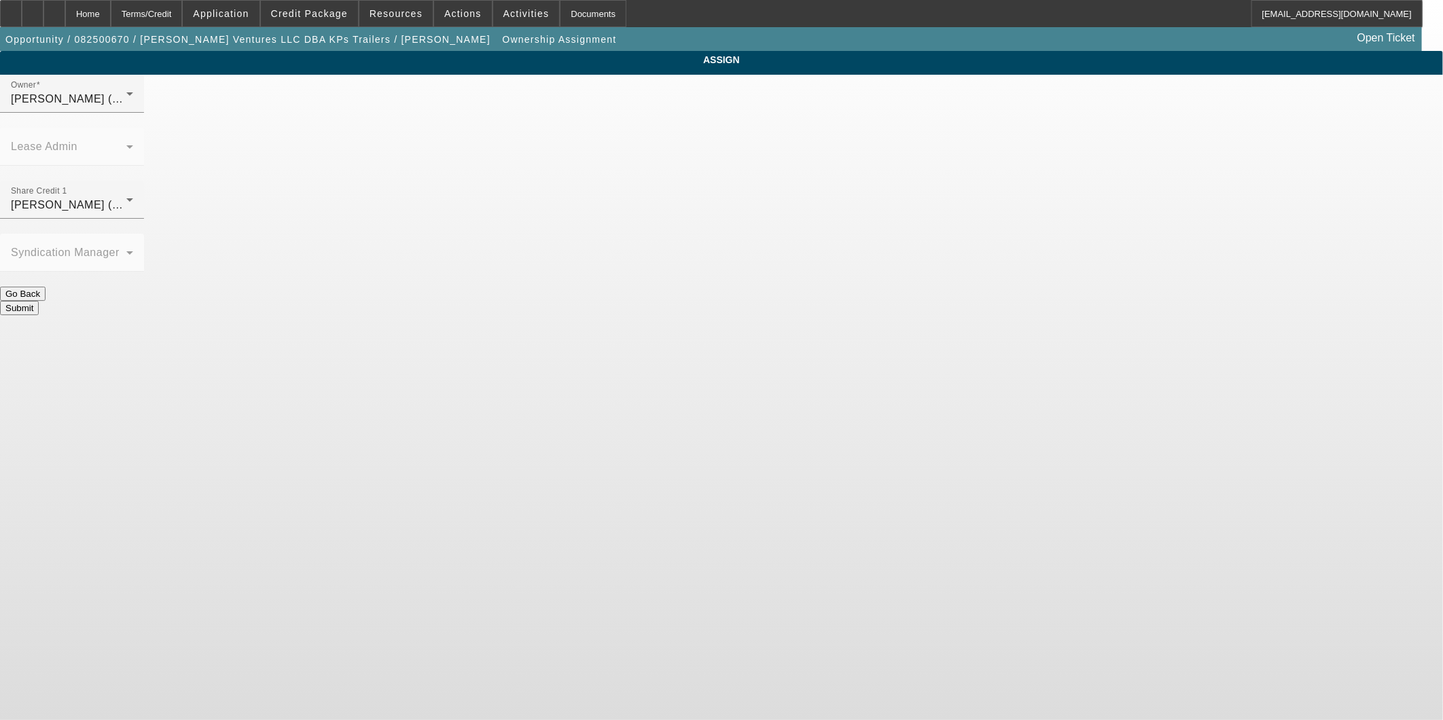
click at [39, 301] on button "Submit" at bounding box center [19, 308] width 39 height 14
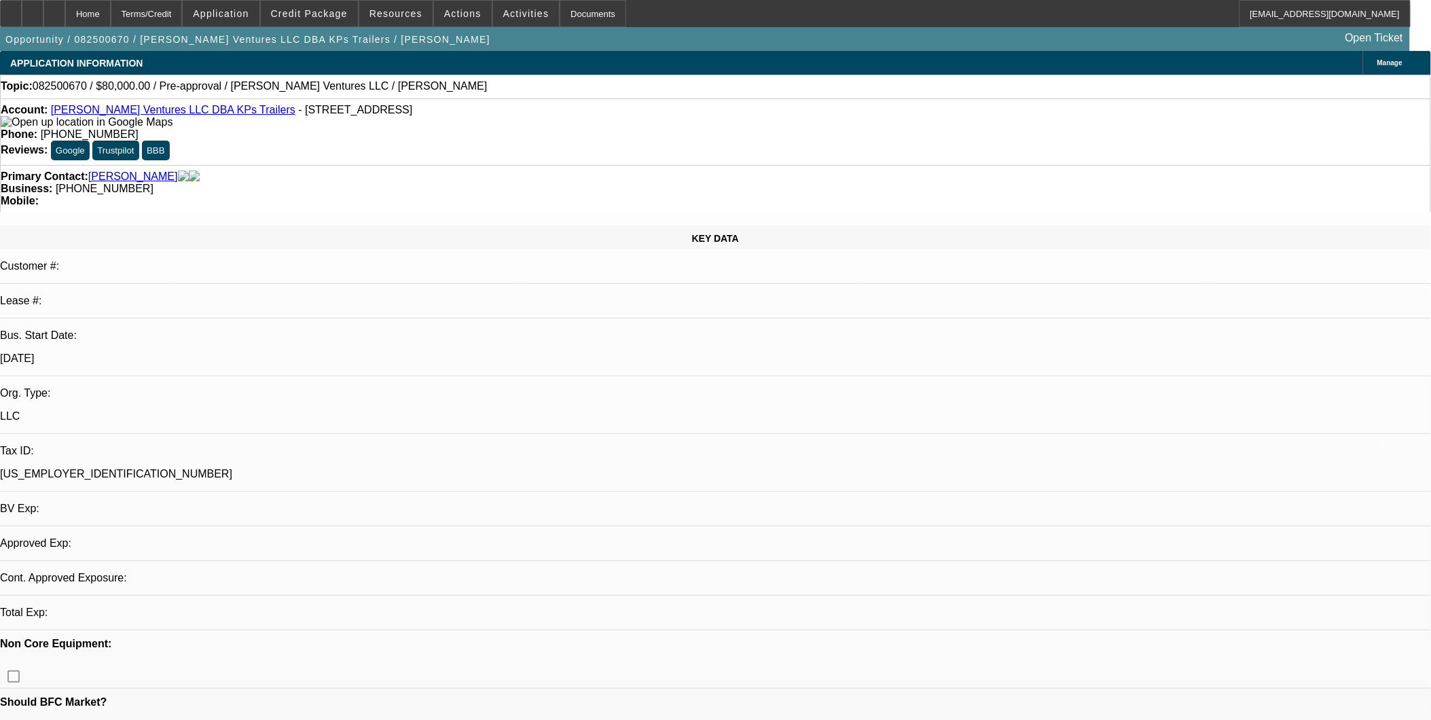
select select "0"
select select "2"
select select "0.1"
select select "4"
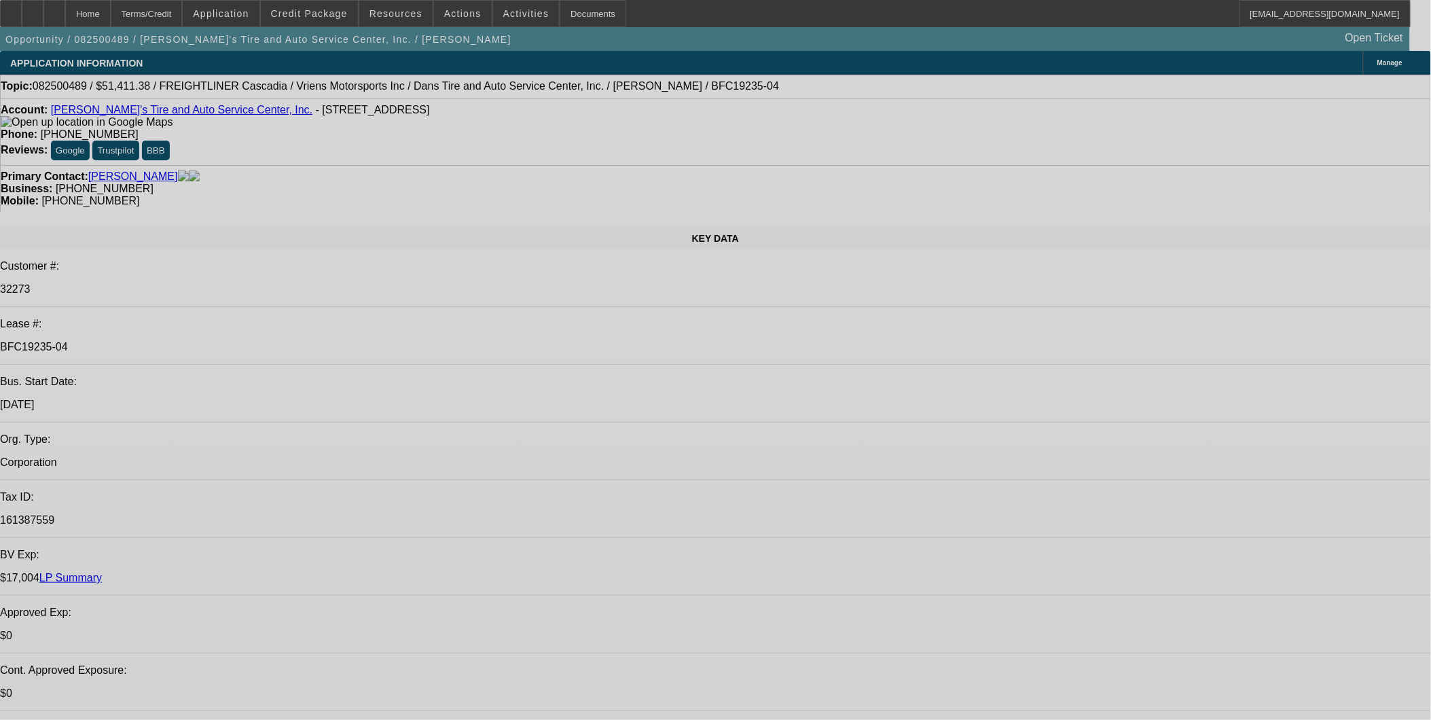
select select "0"
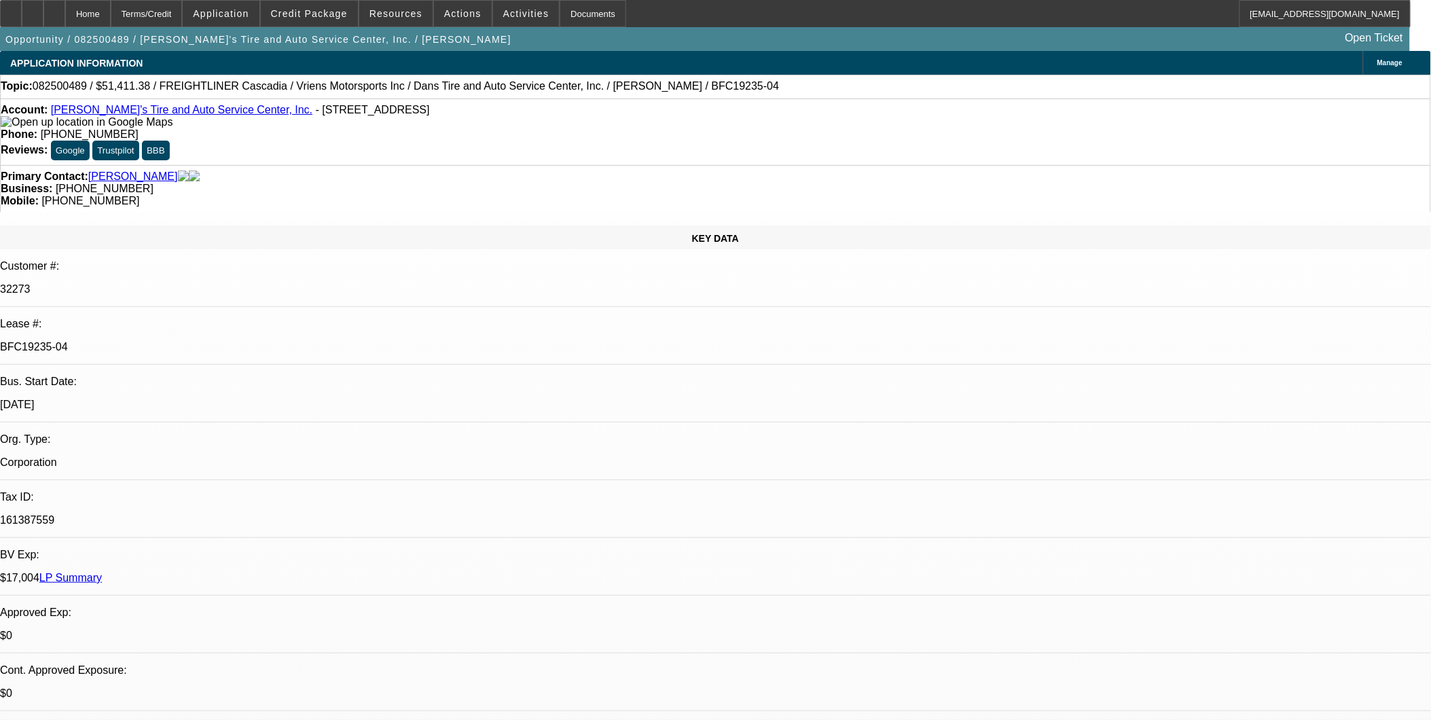
select select "0"
select select "0.1"
select select "0"
select select "0.1"
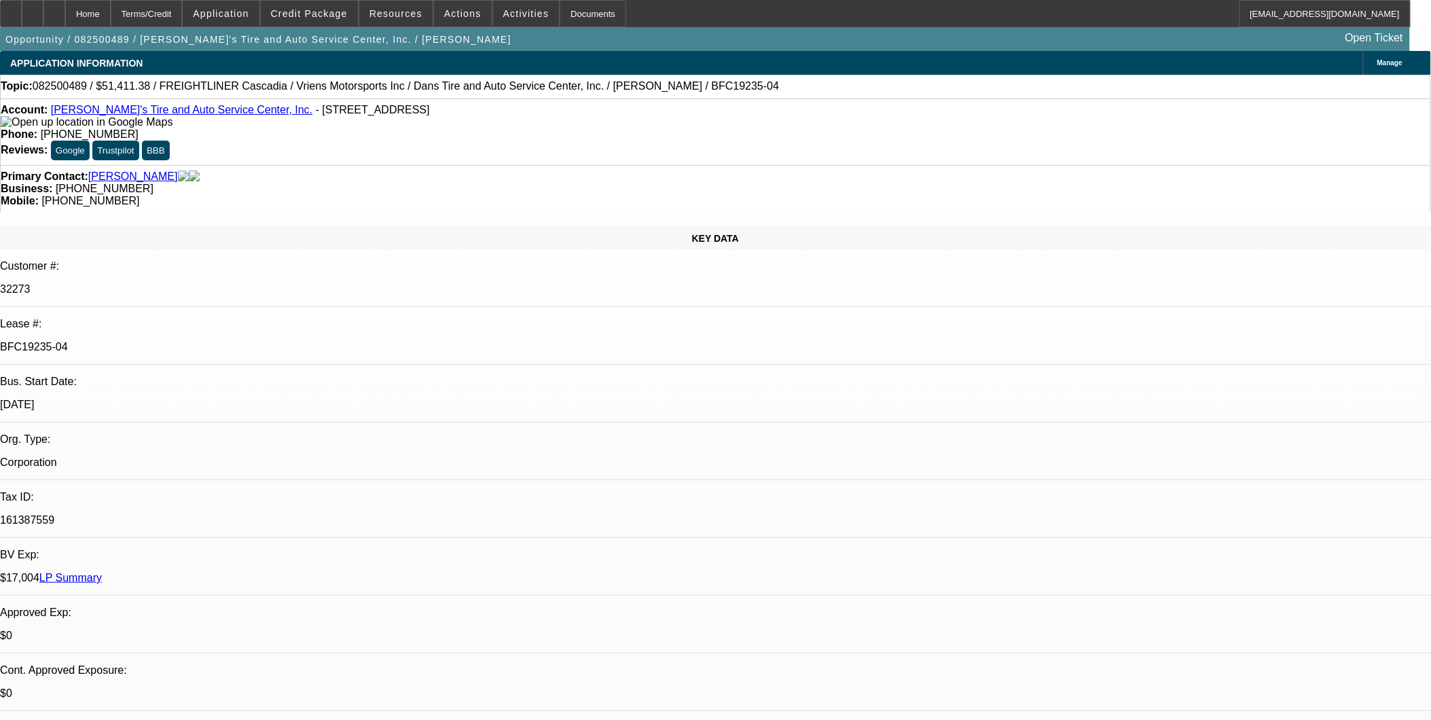
select select "0"
select select "0.1"
select select "0"
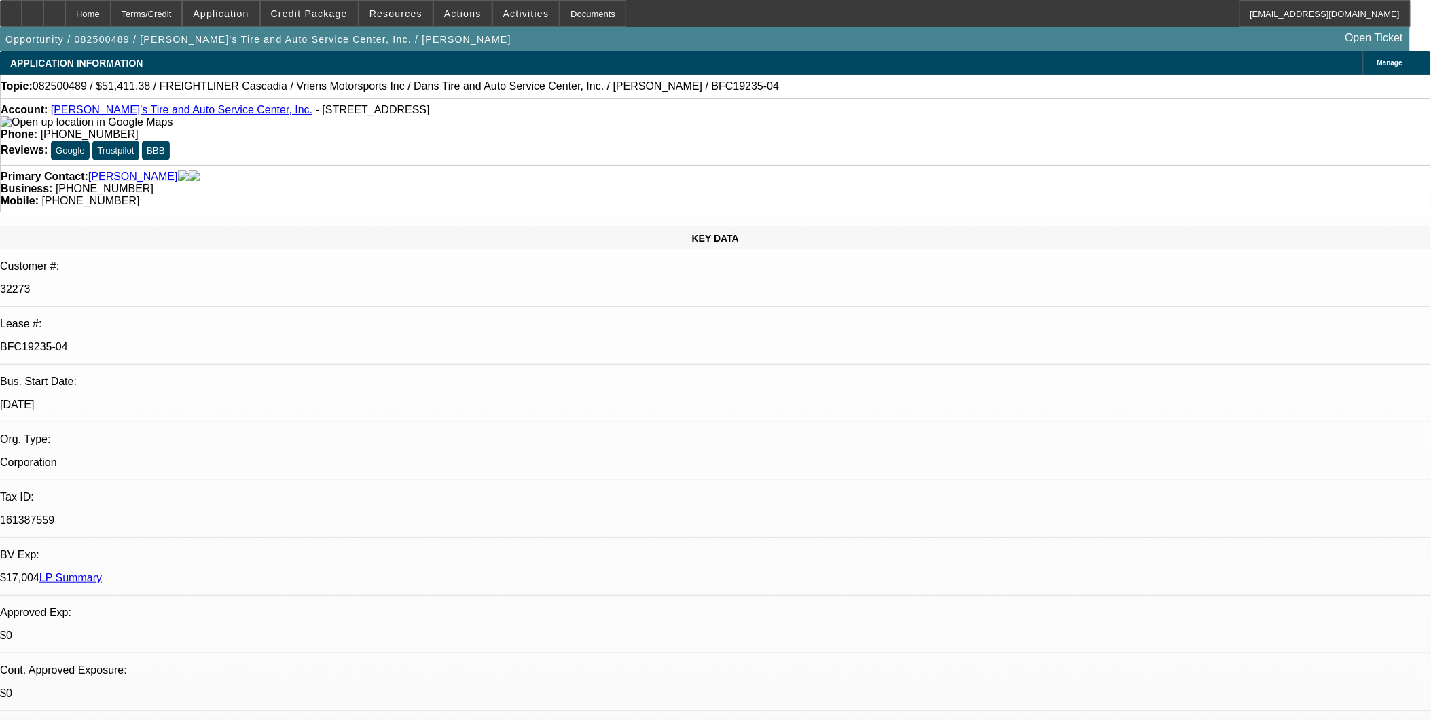
select select "0.1"
select select "1"
select select "3"
select select "4"
select select "1"
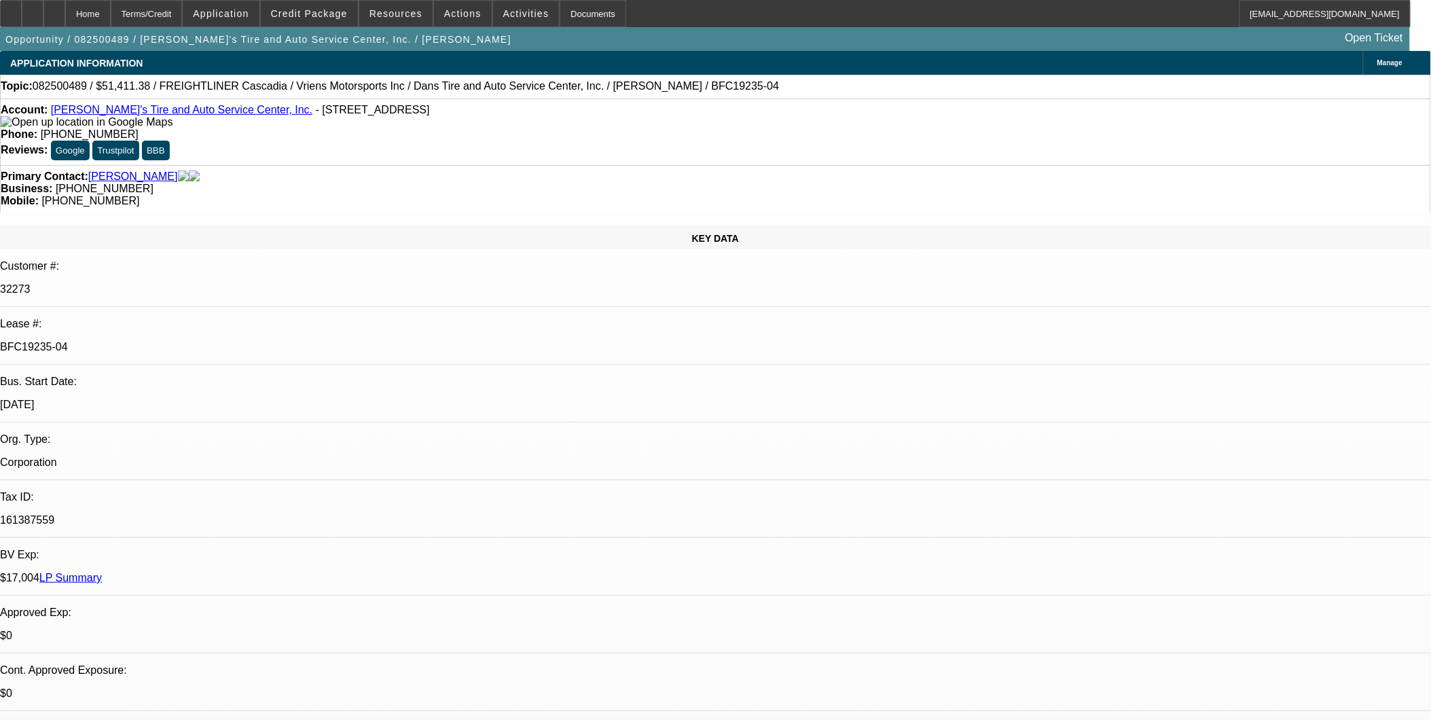
select select "3"
select select "4"
select select "1"
select select "3"
select select "4"
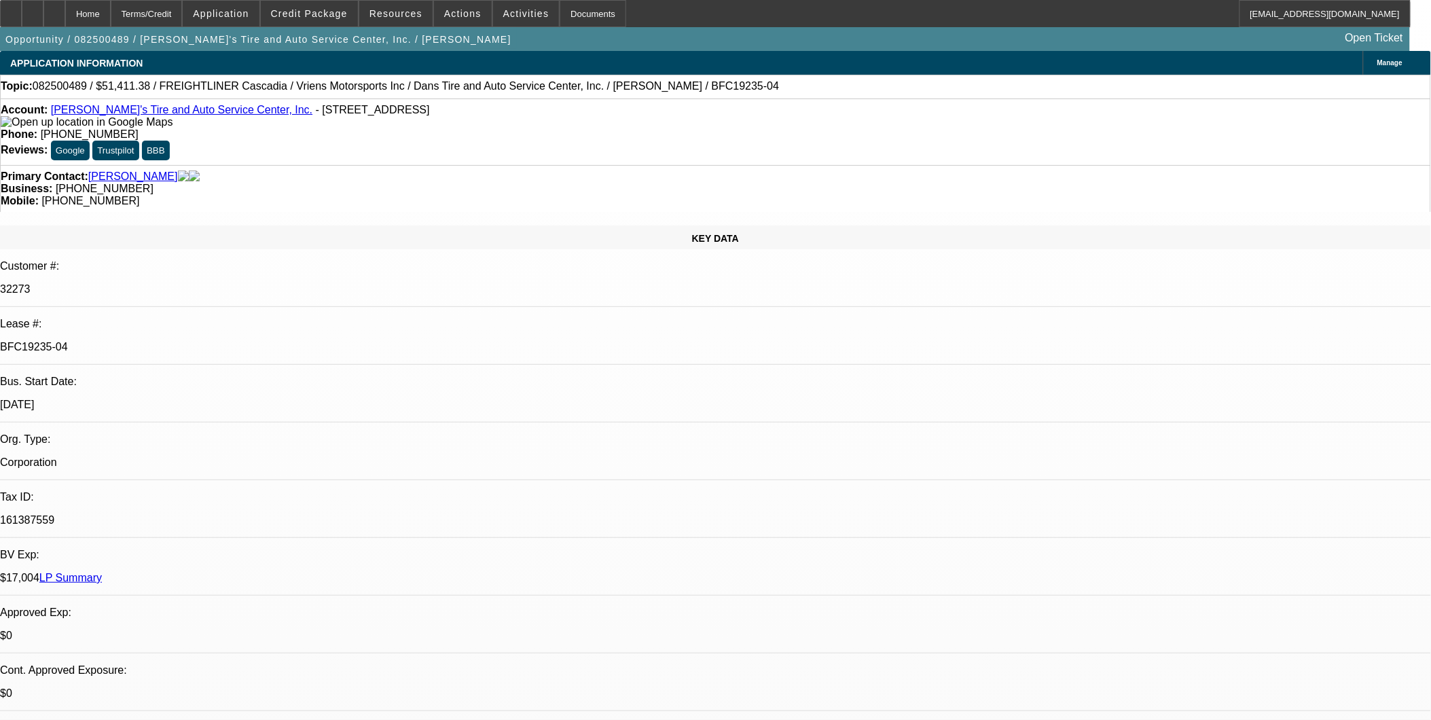
select select "1"
select select "3"
select select "4"
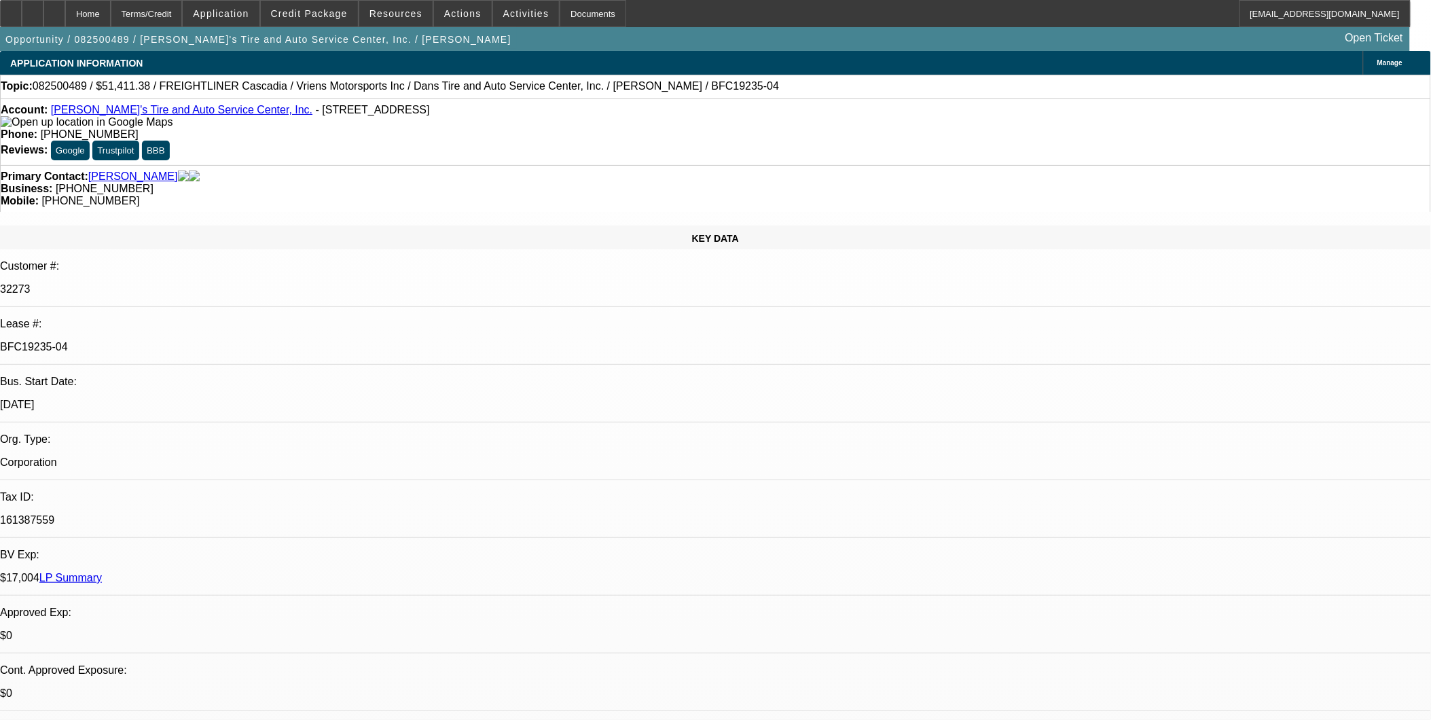
scroll to position [75, 0]
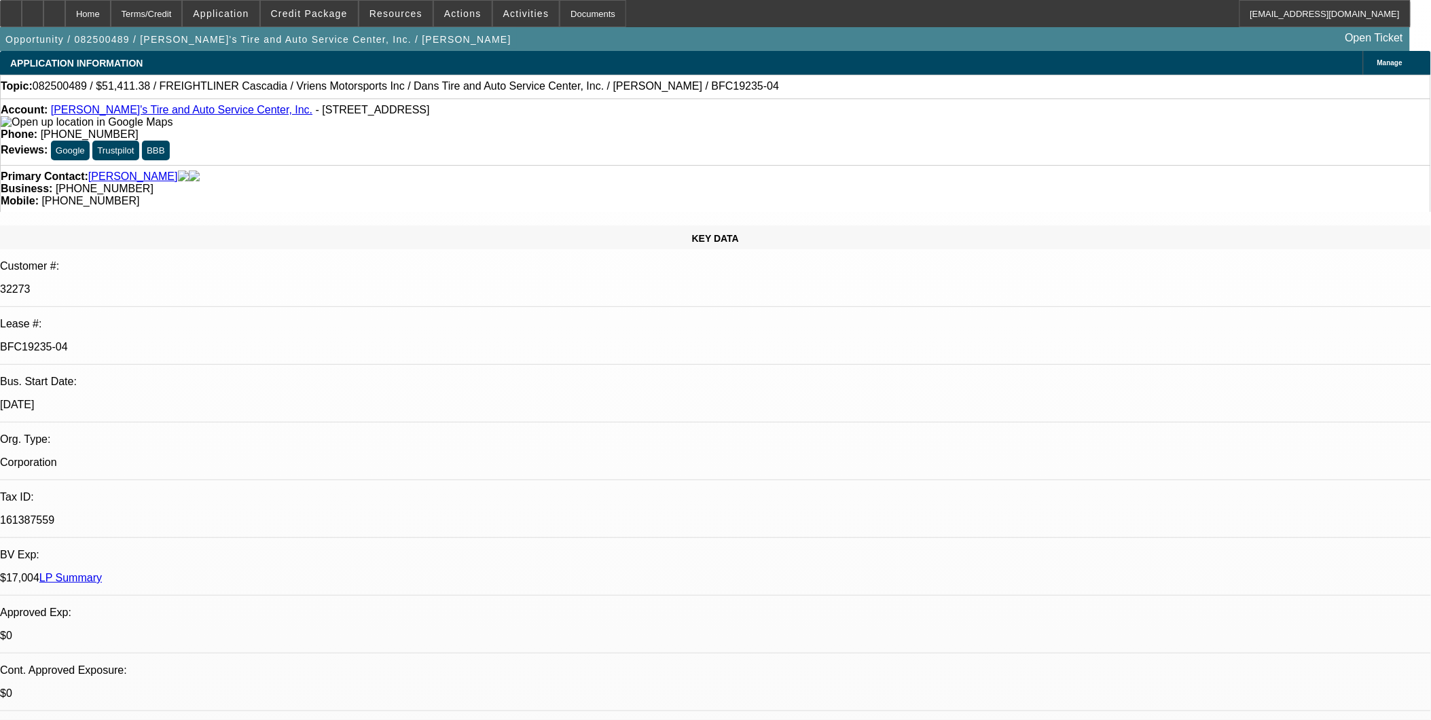
scroll to position [0, 0]
click at [1169, 166] on span "Reply All" at bounding box center [1180, 171] width 37 height 10
click at [342, 16] on span "Credit Package" at bounding box center [309, 13] width 77 height 11
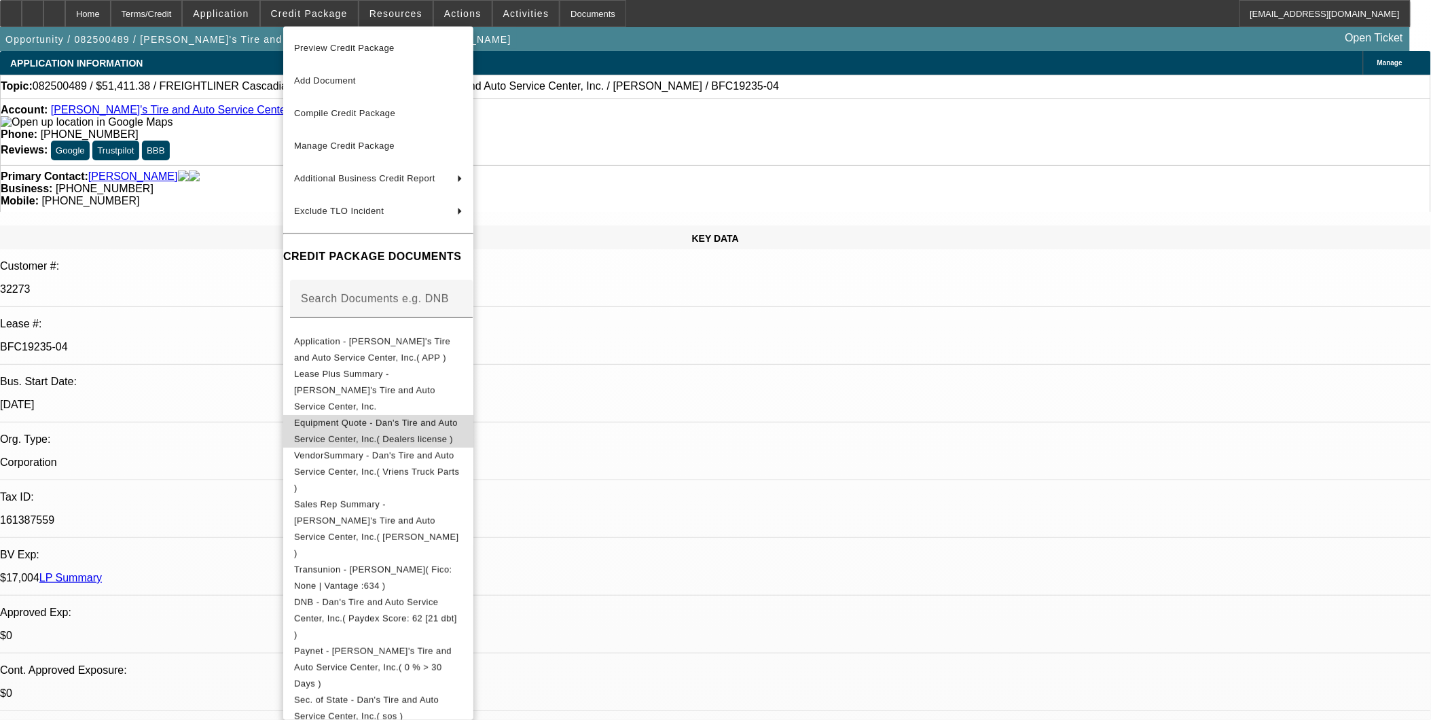
click at [396, 417] on span "Equipment Quote - Dan's Tire and Auto Service Center, Inc.( Dealers license )" at bounding box center [376, 430] width 164 height 26
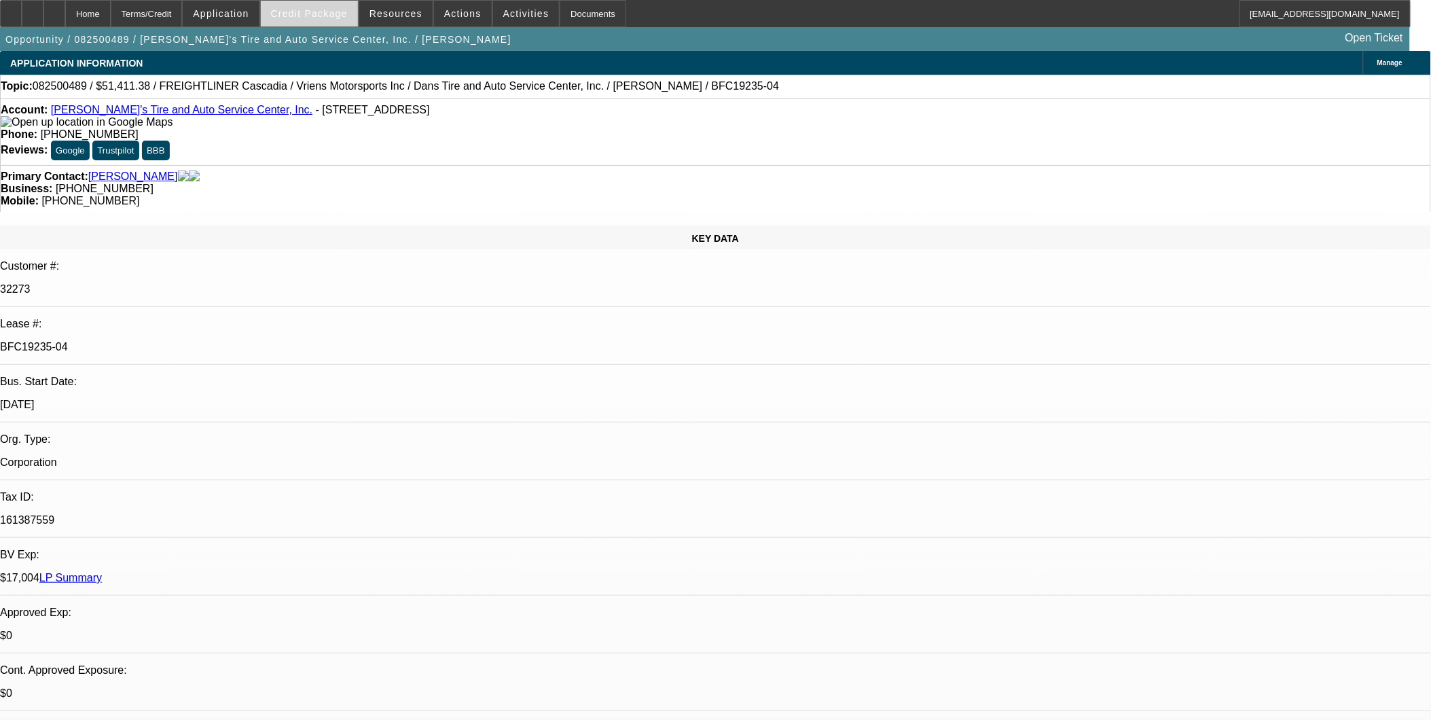
click at [358, 8] on span at bounding box center [309, 13] width 97 height 33
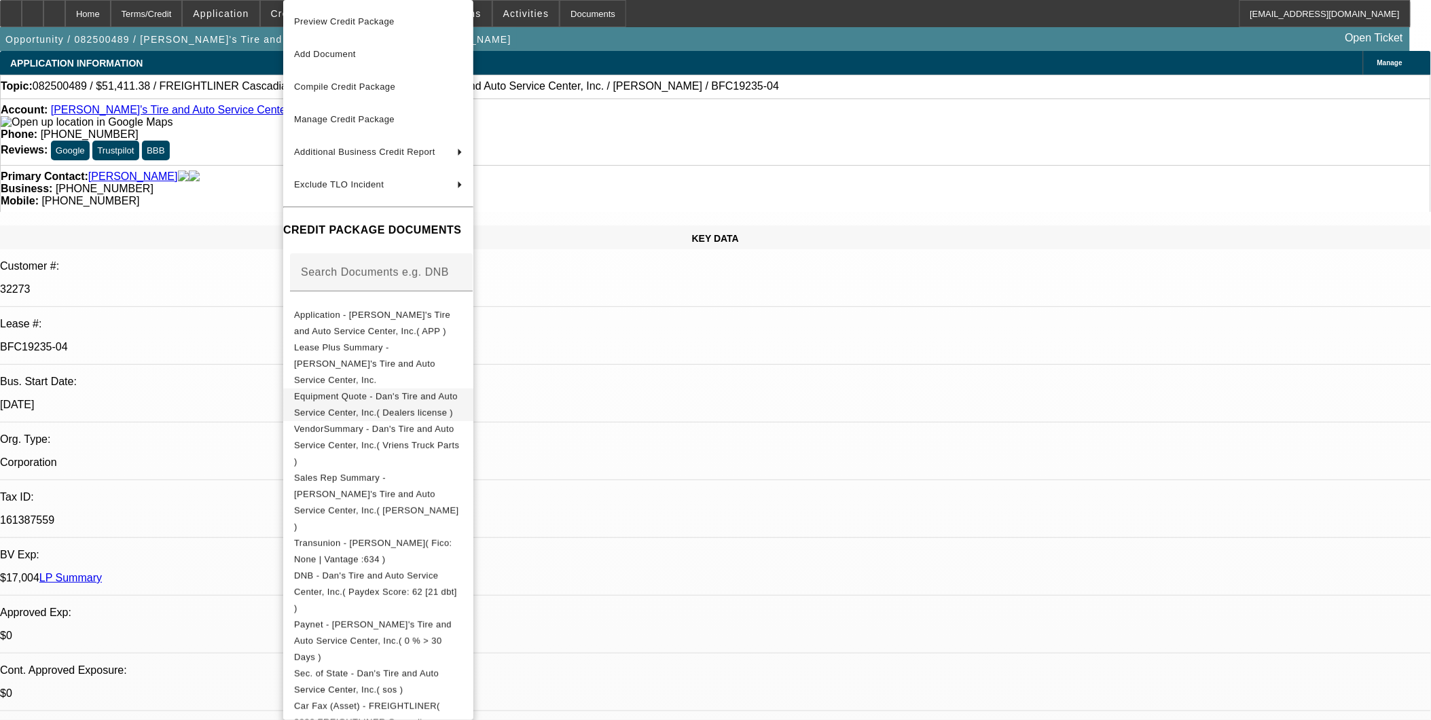
click at [463, 389] on span "Equipment Quote - Dan's Tire and Auto Service Center, Inc.( Dealers license )" at bounding box center [378, 405] width 168 height 33
